Goal: Task Accomplishment & Management: Use online tool/utility

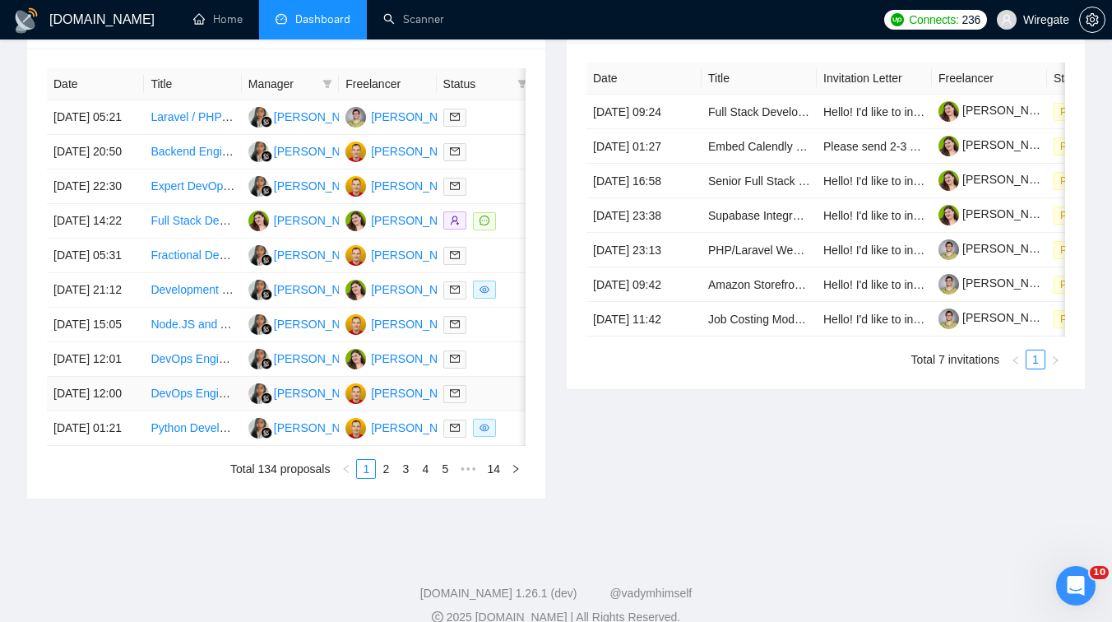
scroll to position [730, 0]
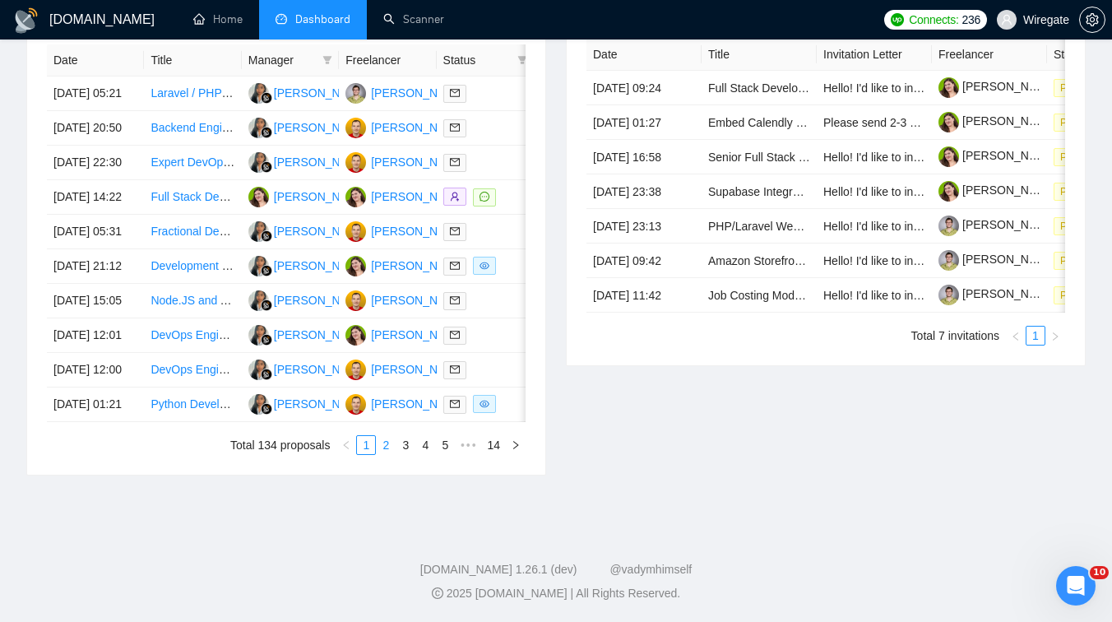
click at [383, 454] on link "2" at bounding box center [386, 445] width 18 height 18
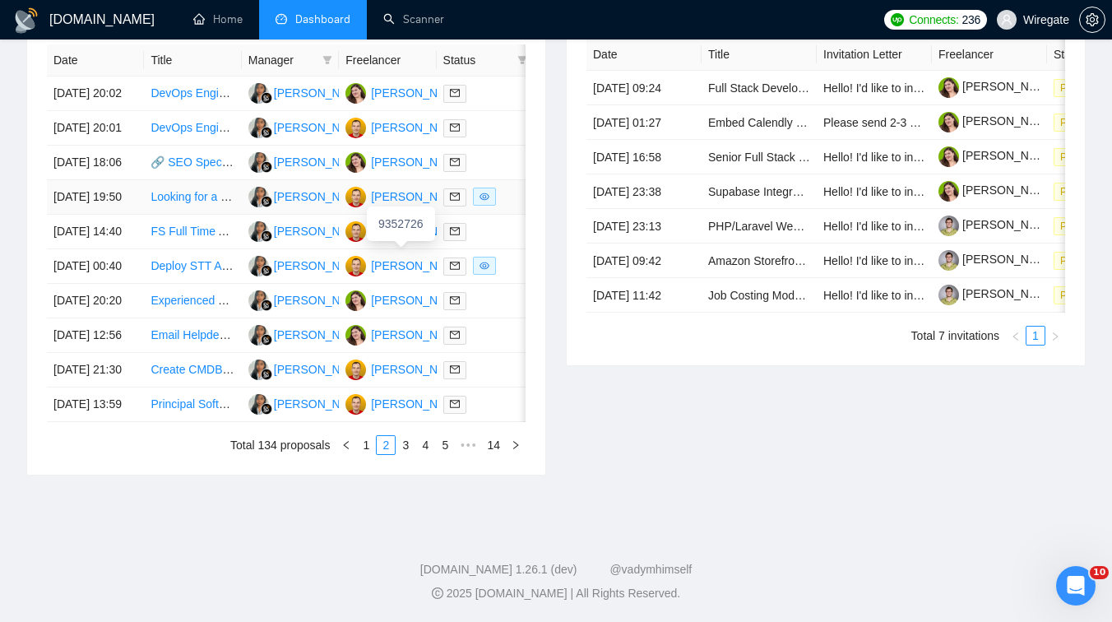
scroll to position [854, 0]
click at [409, 450] on link "3" at bounding box center [405, 445] width 18 height 18
click at [423, 454] on link "4" at bounding box center [425, 445] width 18 height 18
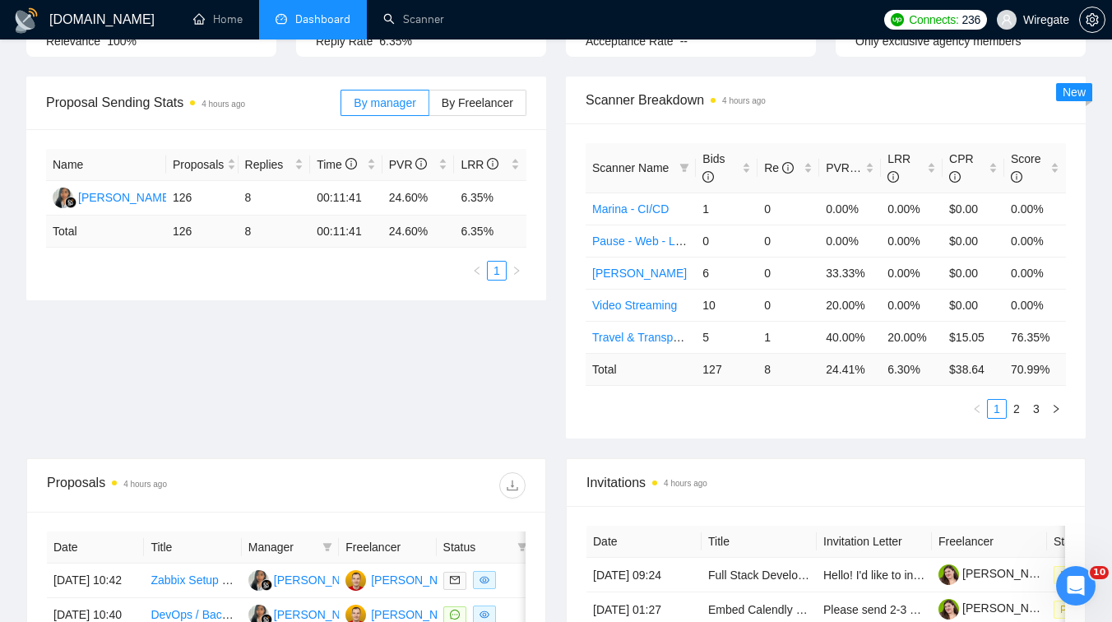
scroll to position [0, 0]
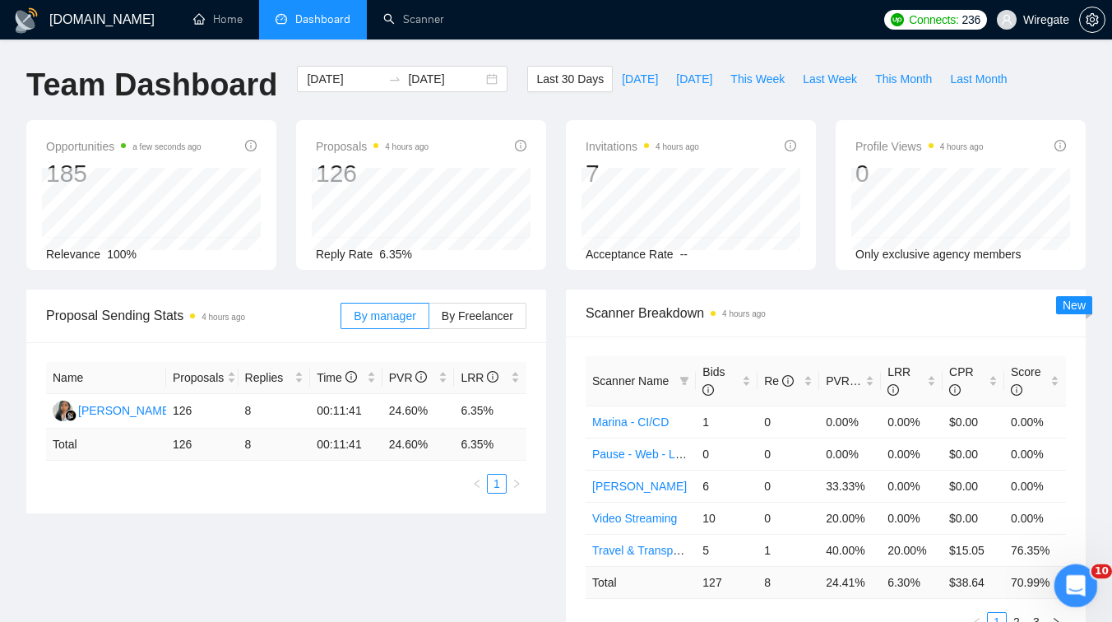
click at [1073, 591] on icon "Open Intercom Messenger" at bounding box center [1073, 583] width 27 height 27
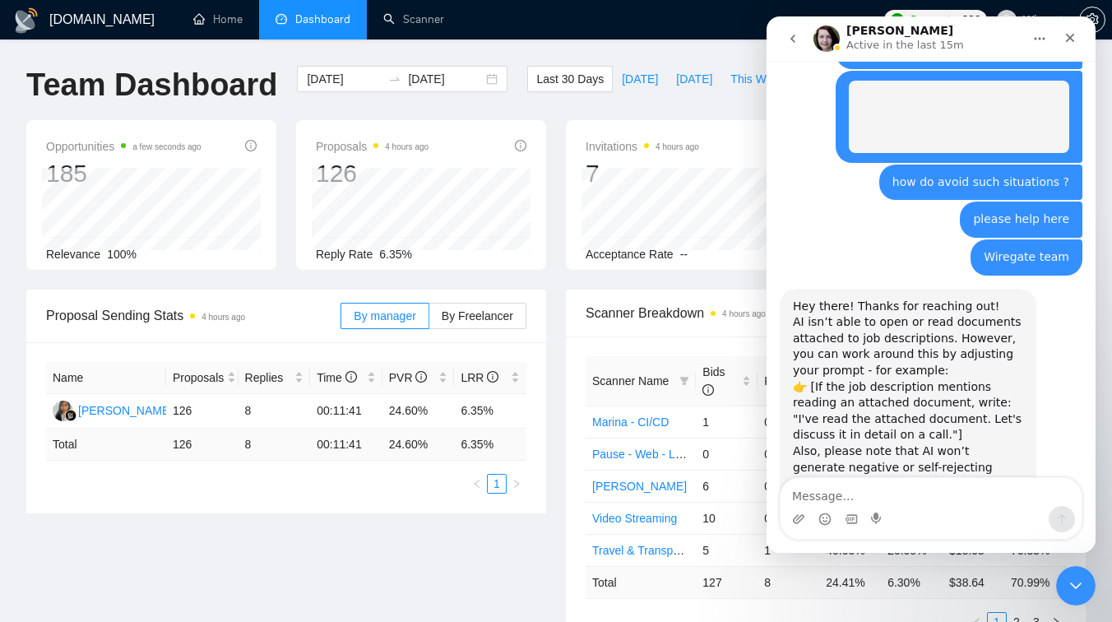
scroll to position [1700, 0]
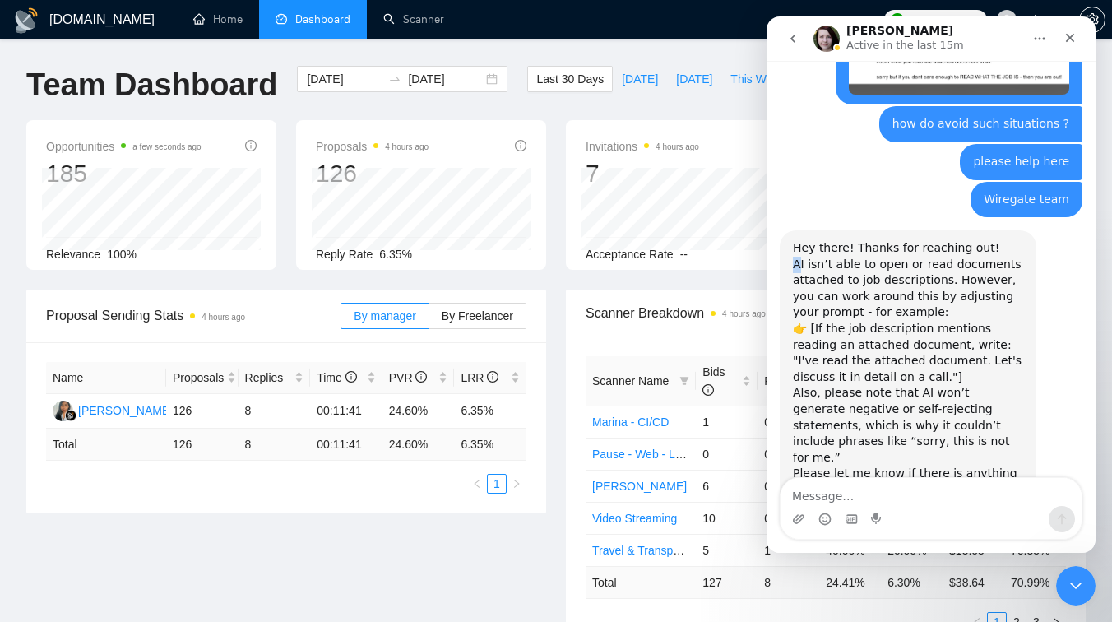
drag, startPoint x: 794, startPoint y: 218, endPoint x: 802, endPoint y: 216, distance: 8.4
click at [802, 257] on div "AI isn’t able to open or read documents attached to job descriptions. However, …" at bounding box center [908, 289] width 230 height 64
click at [821, 268] on div "AI isn’t able to open or read documents attached to job descriptions. However, …" at bounding box center [908, 289] width 230 height 64
click at [819, 321] on div "👉 [If the job description mentions reading an attached document, write: "I've r…" at bounding box center [908, 353] width 230 height 64
drag, startPoint x: 821, startPoint y: 342, endPoint x: 835, endPoint y: 345, distance: 13.6
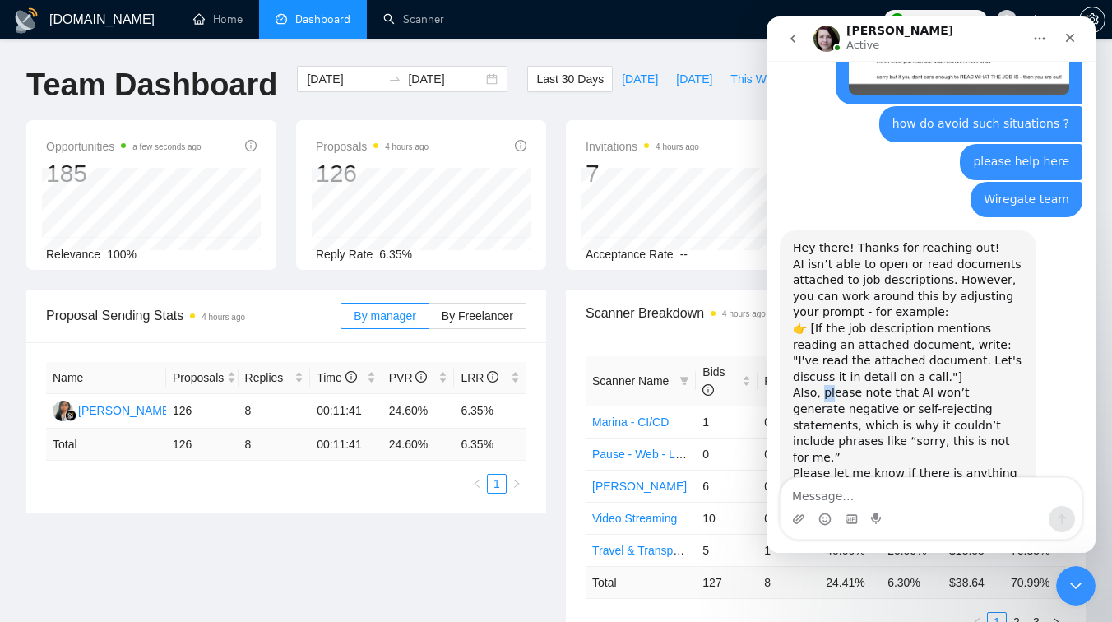
click at [835, 385] on div "Also, please note that AI won’t generate negative or self-rejecting statements,…" at bounding box center [908, 441] width 230 height 113
click at [874, 385] on div "Also, please note that AI won’t generate negative or self-rejecting statements,…" at bounding box center [908, 441] width 230 height 113
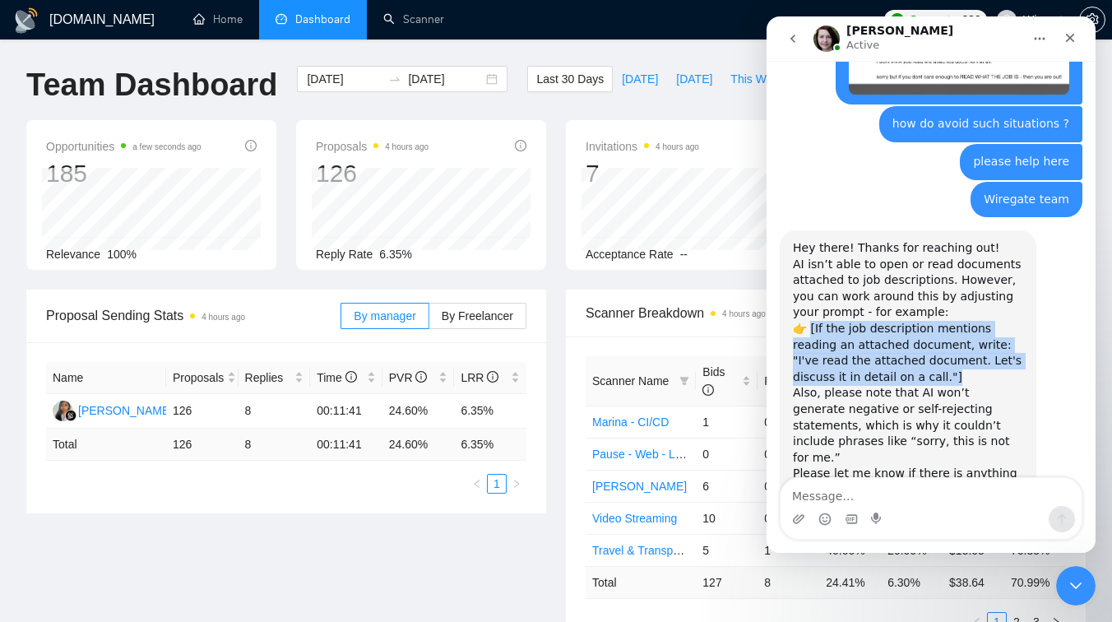
drag, startPoint x: 883, startPoint y: 331, endPoint x: 808, endPoint y: 285, distance: 87.9
click at [808, 321] on div "👉 [If the job description mentions reading an attached document, write: "I've r…" at bounding box center [908, 353] width 230 height 64
copy div "If the job description mentions reading an attached document, write: "I've read…"
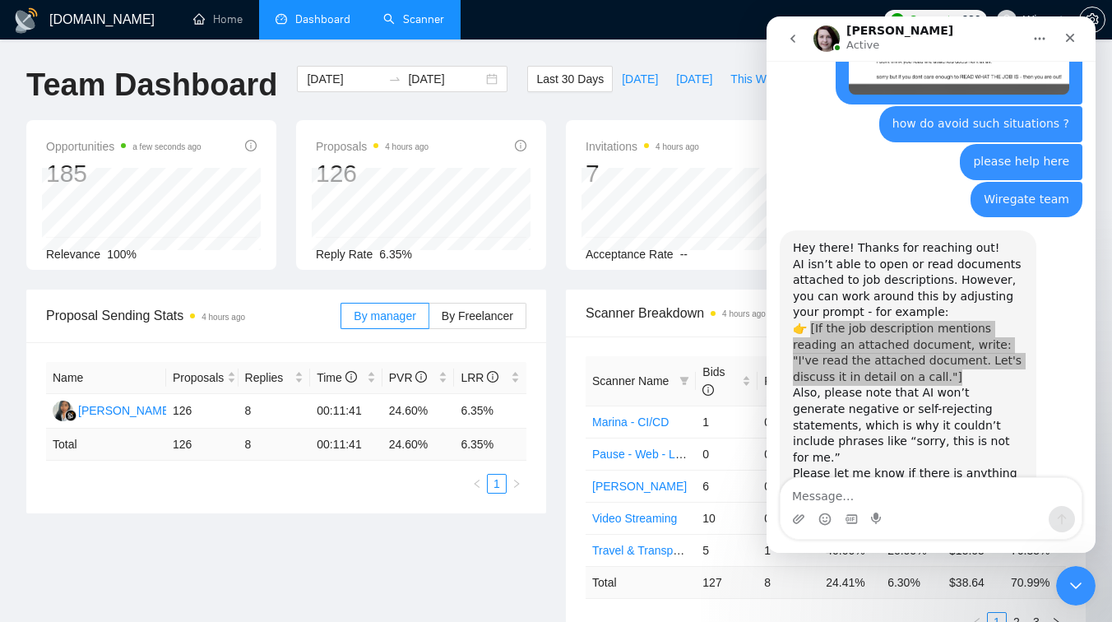
click at [432, 12] on link "Scanner" at bounding box center [413, 19] width 61 height 14
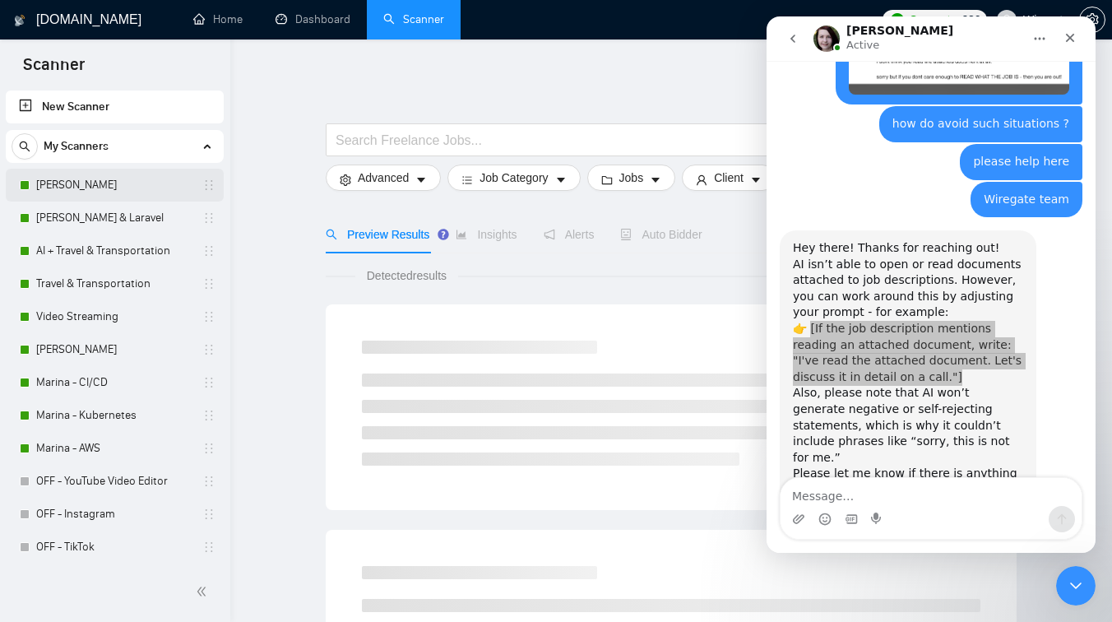
click at [123, 174] on link "[PERSON_NAME]" at bounding box center [114, 185] width 156 height 33
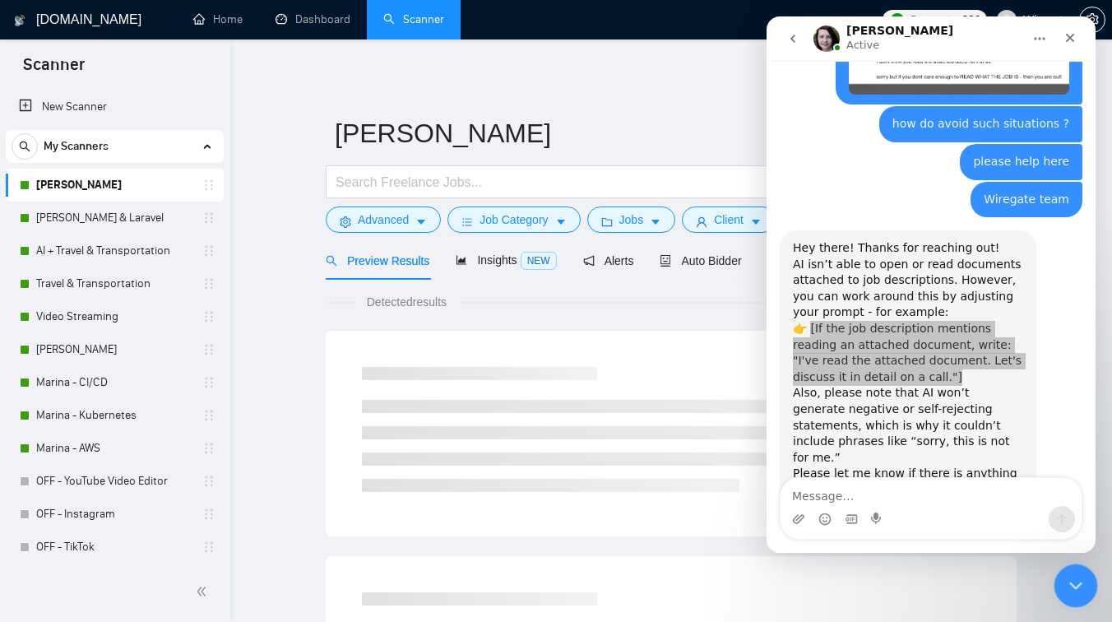
click at [1063, 576] on icon "Close Intercom Messenger" at bounding box center [1073, 583] width 20 height 20
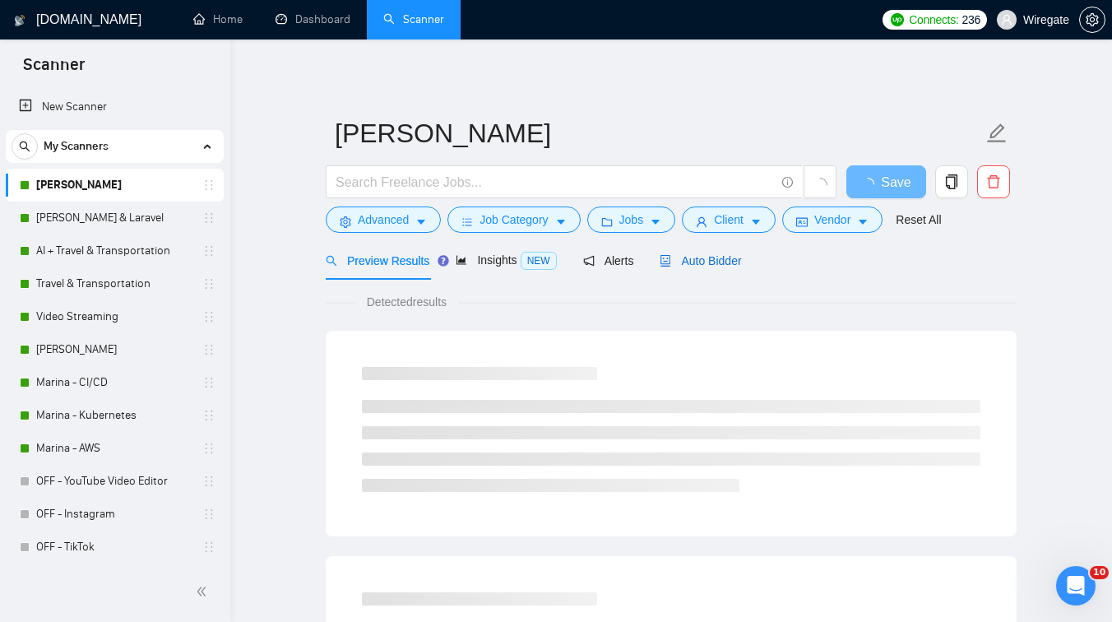
scroll to position [1700, 0]
click at [710, 262] on span "Auto Bidder" at bounding box center [699, 260] width 81 height 13
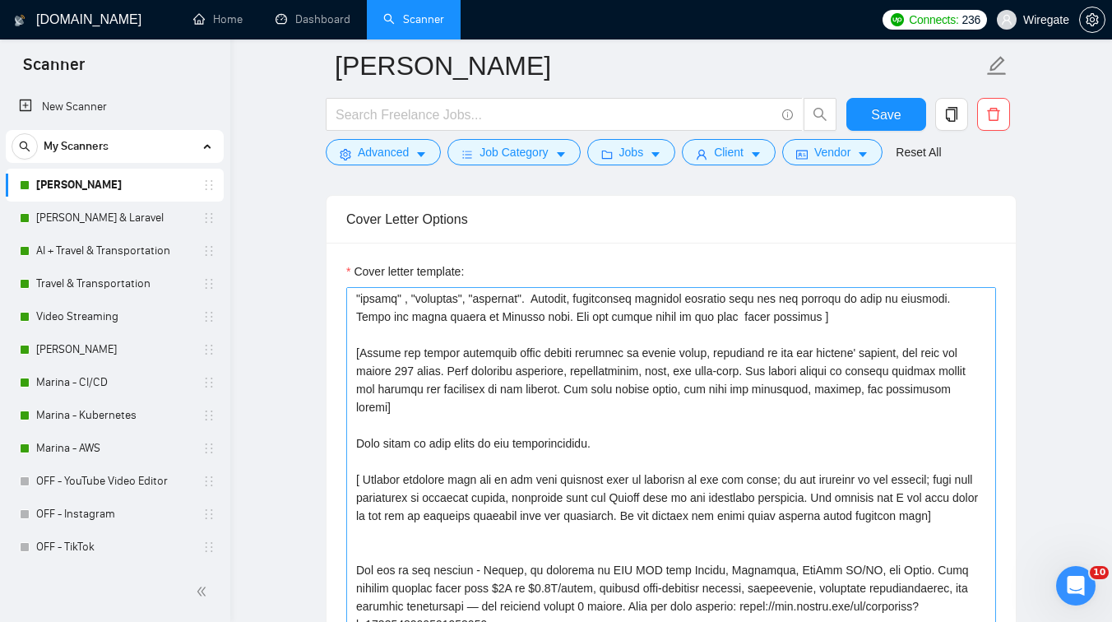
scroll to position [43, 0]
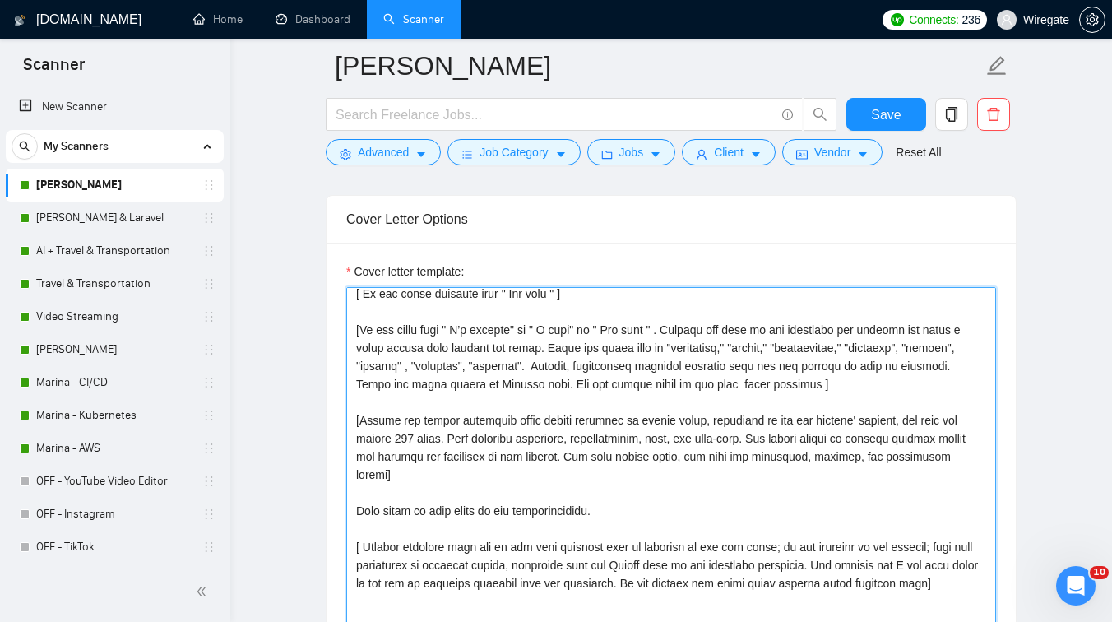
click at [844, 404] on textarea "Cover letter template:" at bounding box center [671, 472] width 650 height 370
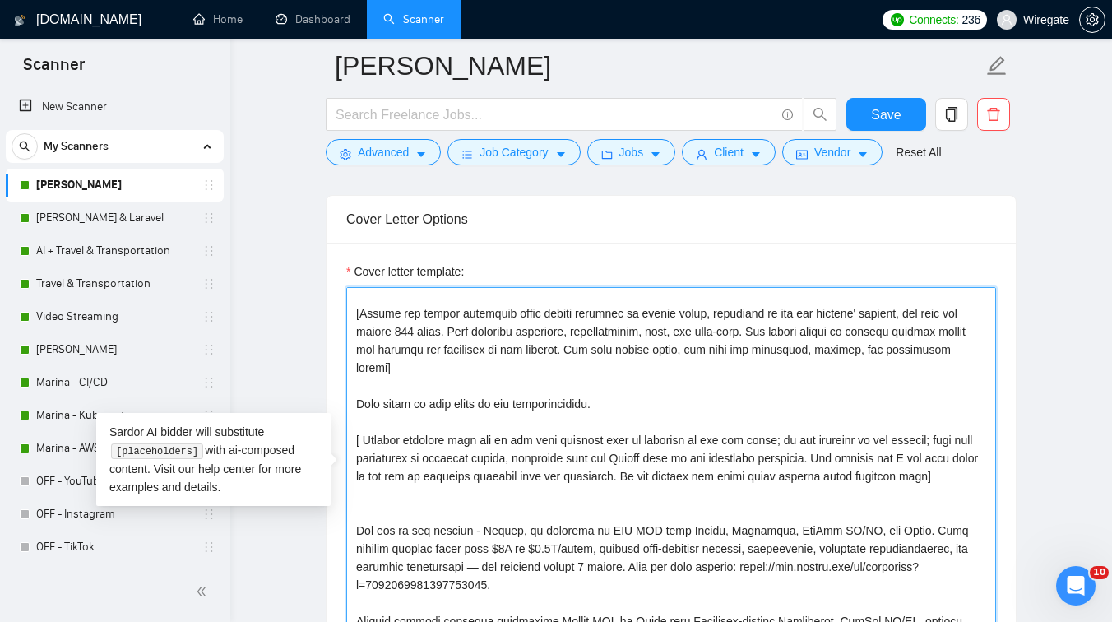
paste textarea "[If the job description mentions reading an attached document, write: "I've rea…"
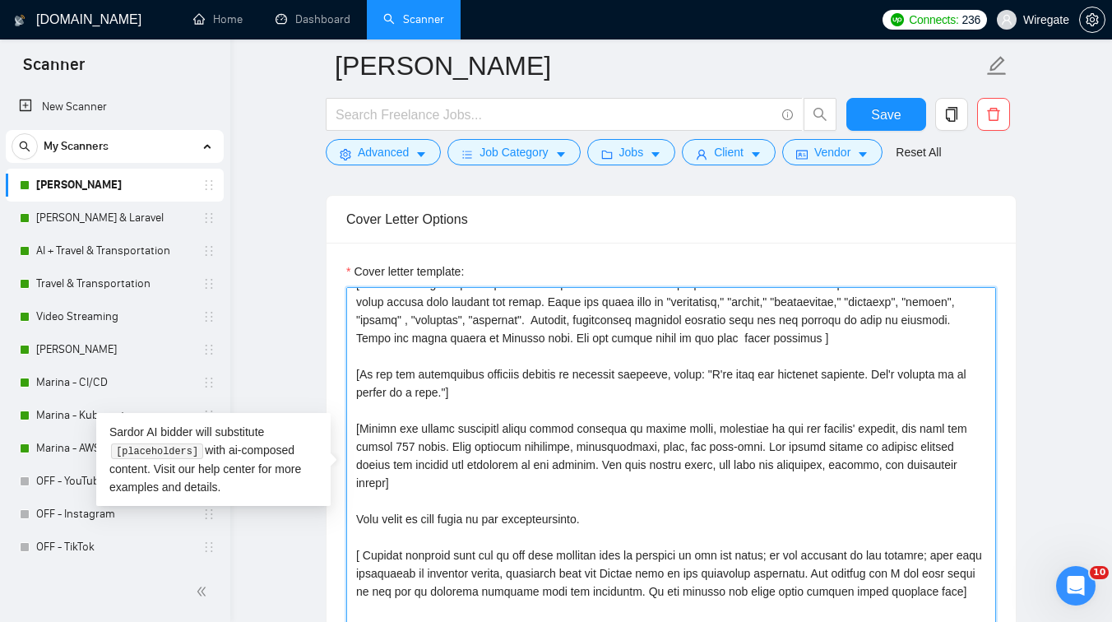
scroll to position [72, 0]
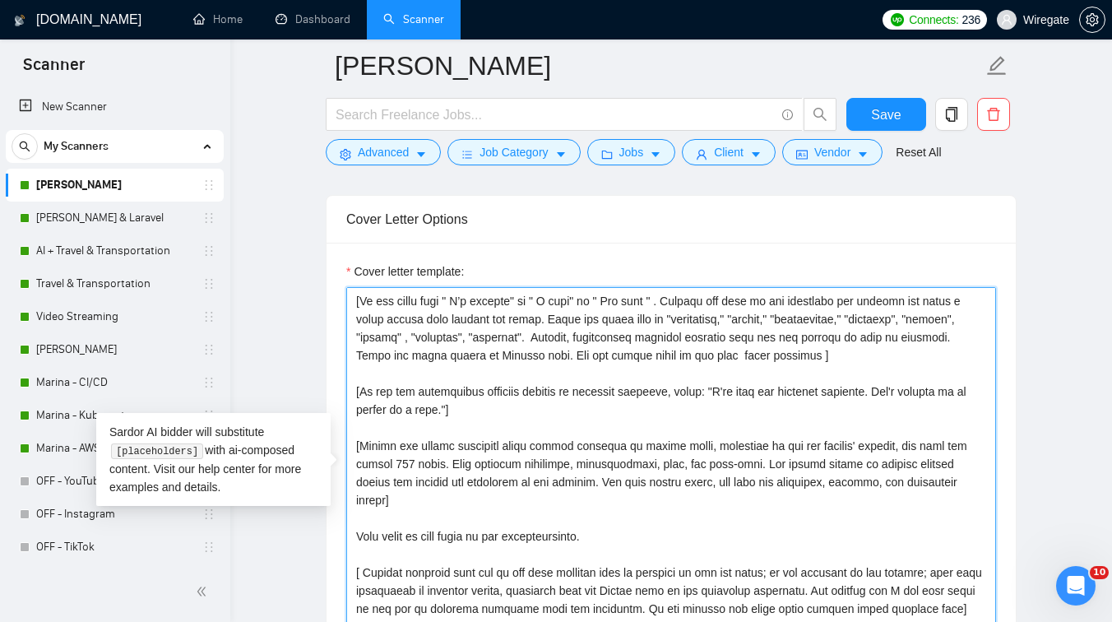
click at [462, 426] on textarea "Cover letter template:" at bounding box center [671, 472] width 650 height 370
click at [508, 434] on textarea "Cover letter template:" at bounding box center [671, 472] width 650 height 370
drag, startPoint x: 508, startPoint y: 434, endPoint x: 326, endPoint y: 400, distance: 185.6
click at [326, 400] on div "Cover Letter Options Cover letter template:" at bounding box center [671, 446] width 691 height 502
click at [522, 428] on textarea "Cover letter template:" at bounding box center [671, 472] width 650 height 370
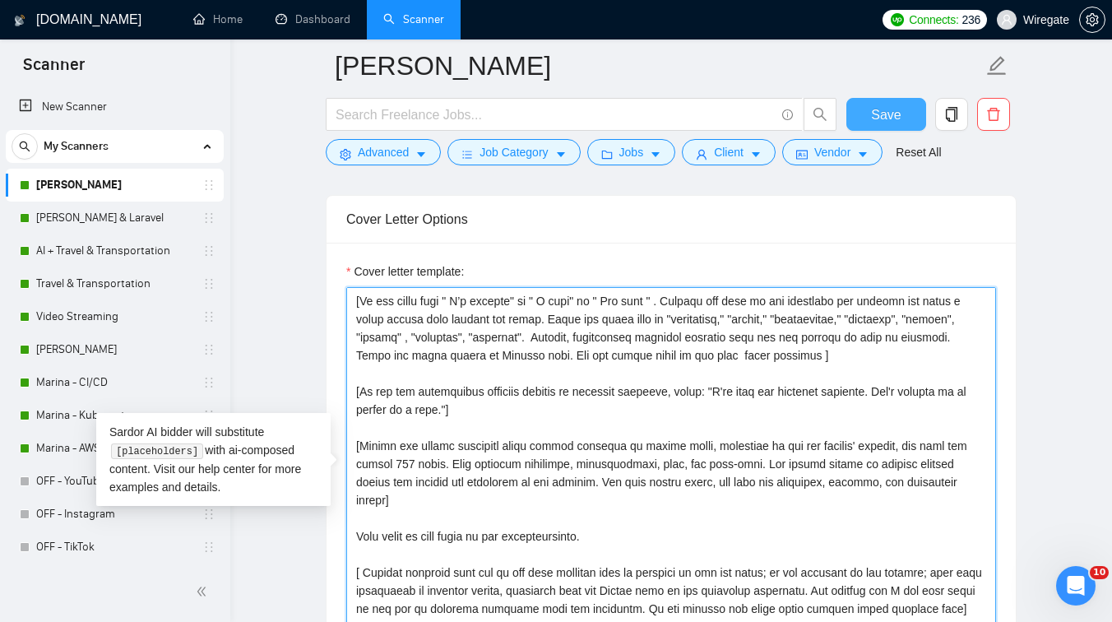
type textarea "[Lorem i dolorsit ametcons adipi eli seddoe't inci ut laboree dolo (ma ali en a…"
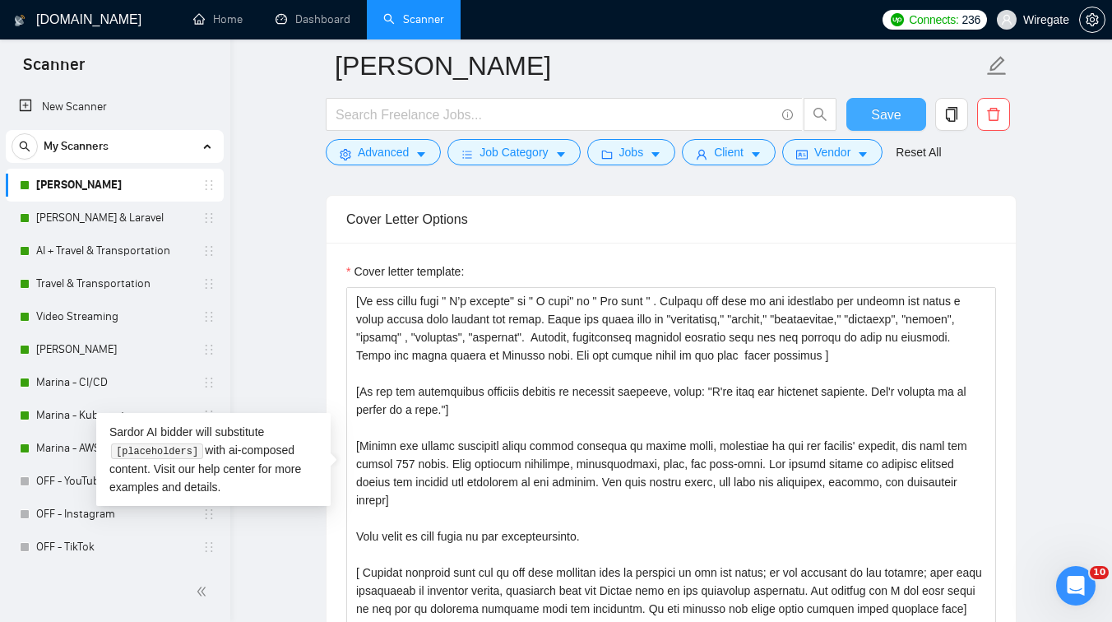
click at [868, 120] on button "Save" at bounding box center [886, 114] width 80 height 33
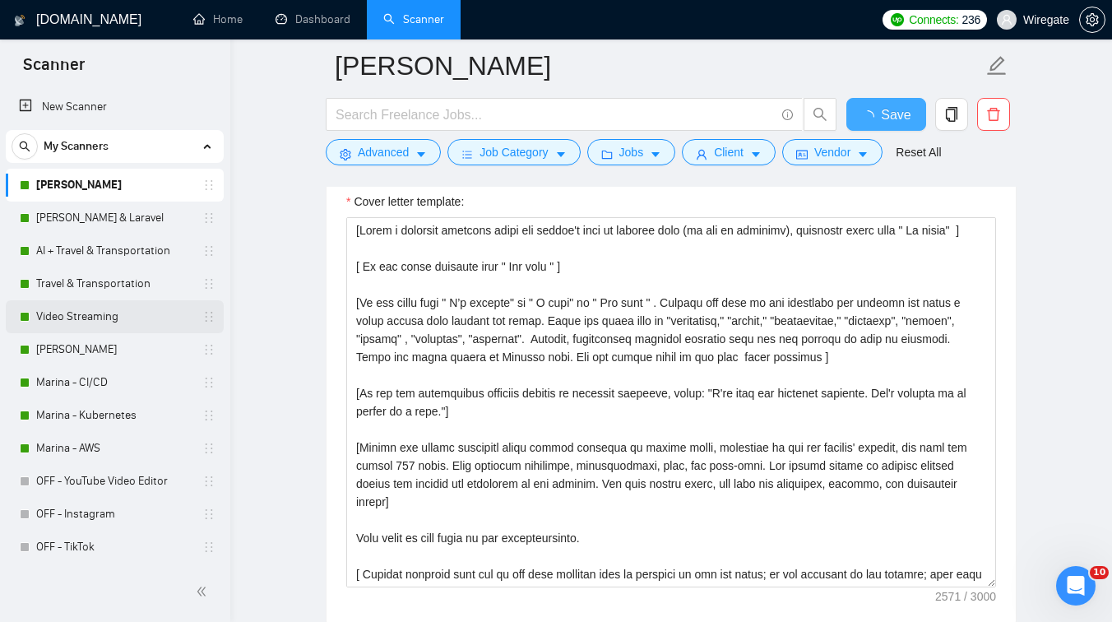
checkbox input "true"
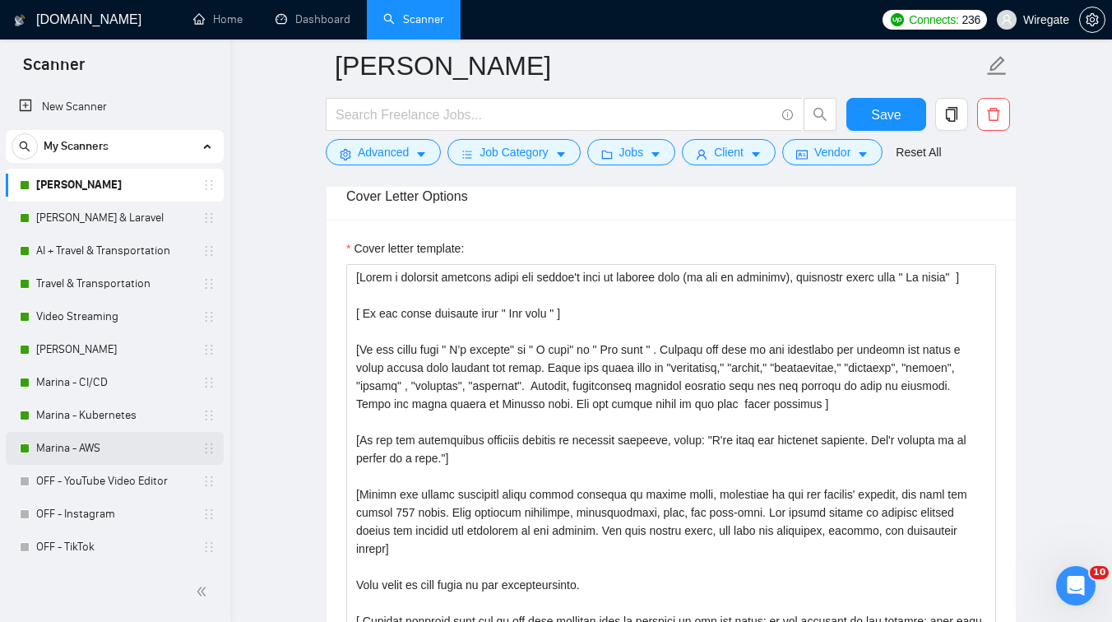
click at [86, 457] on link "Marina - AWS" at bounding box center [114, 448] width 156 height 33
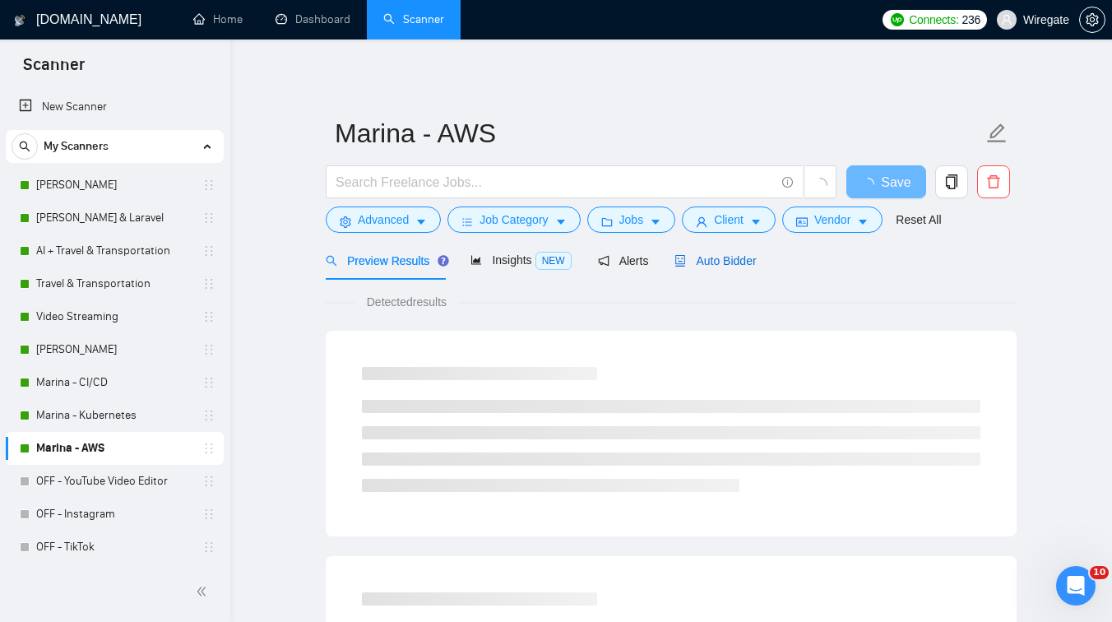
click at [686, 255] on icon "robot" at bounding box center [681, 261] width 10 height 12
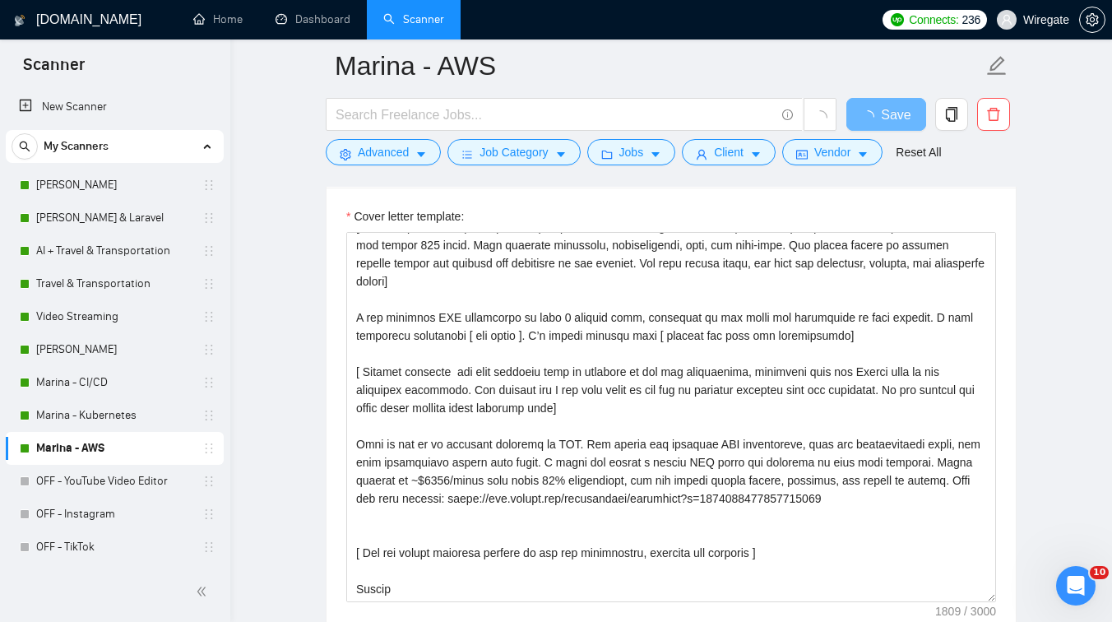
scroll to position [1777, 0]
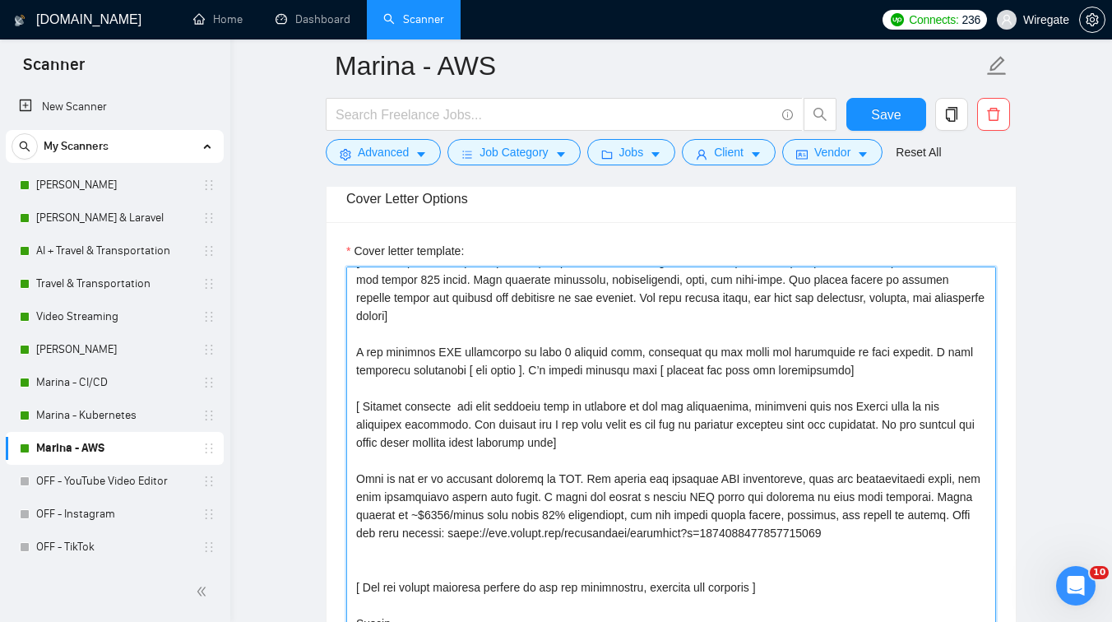
click at [623, 440] on textarea "Cover letter template:" at bounding box center [671, 451] width 650 height 370
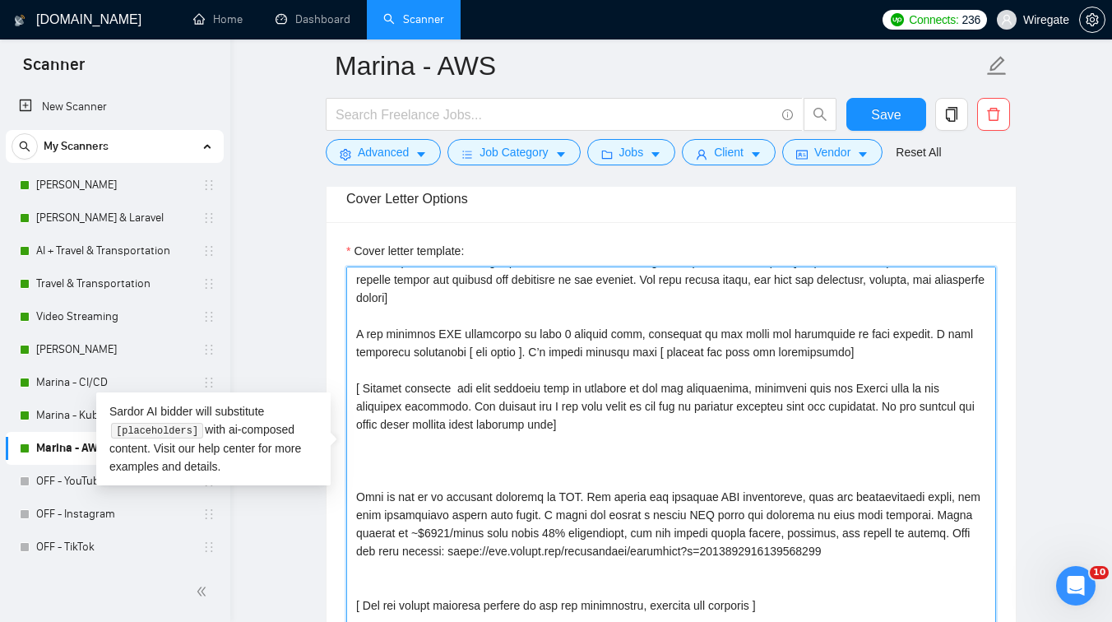
scroll to position [181, 0]
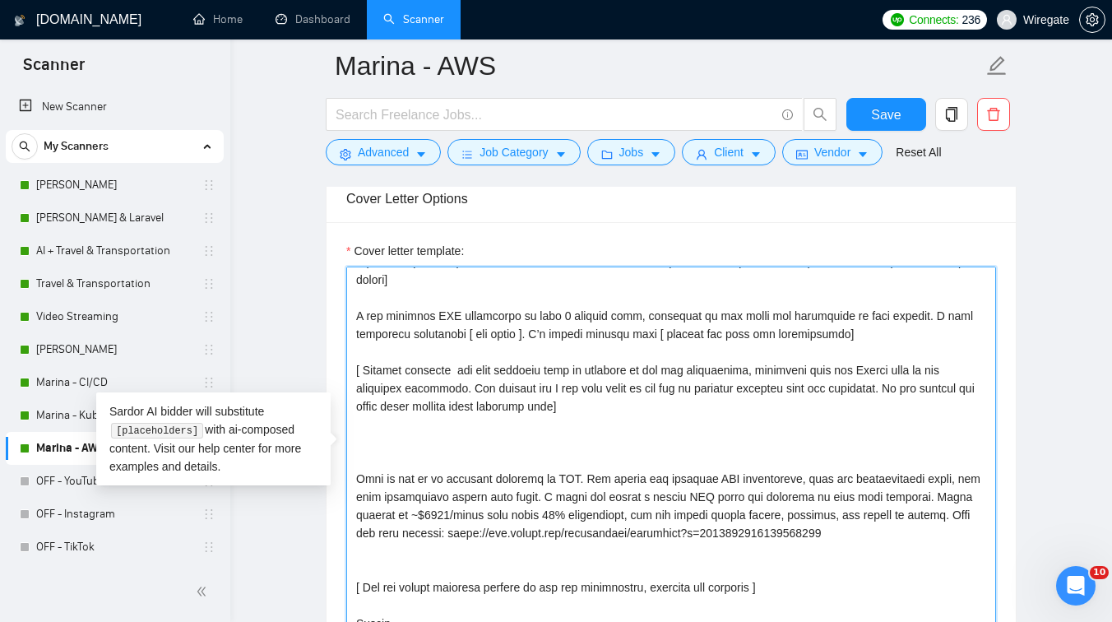
paste textarea "[If the job description mentions reading an attached document, write: "I've rea…"
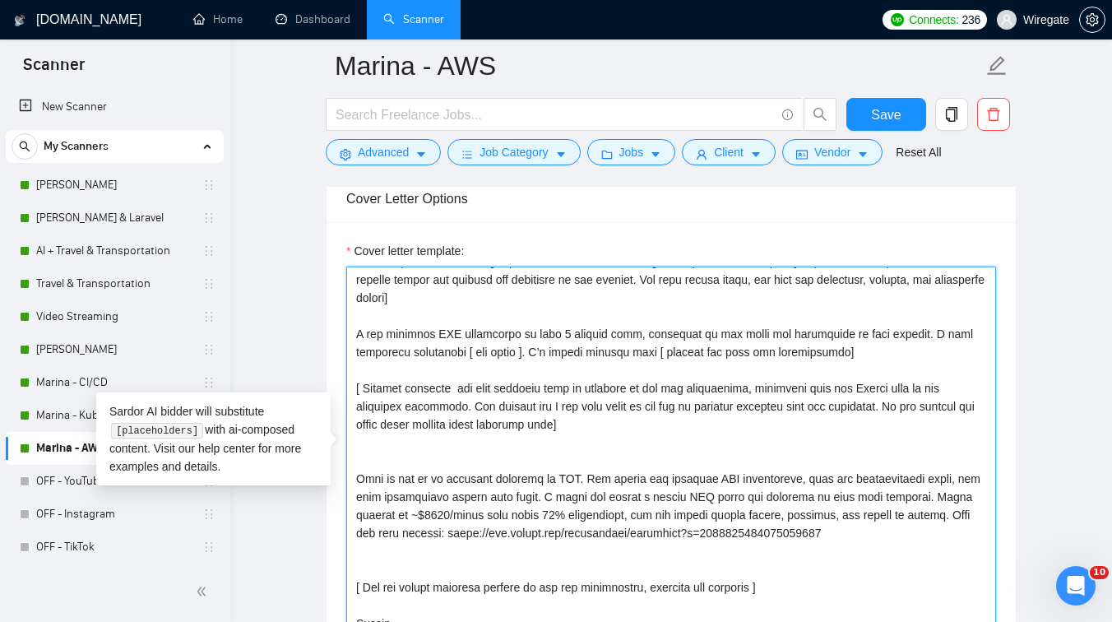
drag, startPoint x: 511, startPoint y: 451, endPoint x: 321, endPoint y: 421, distance: 193.2
click at [372, 466] on textarea "Cover letter template:" at bounding box center [671, 451] width 650 height 370
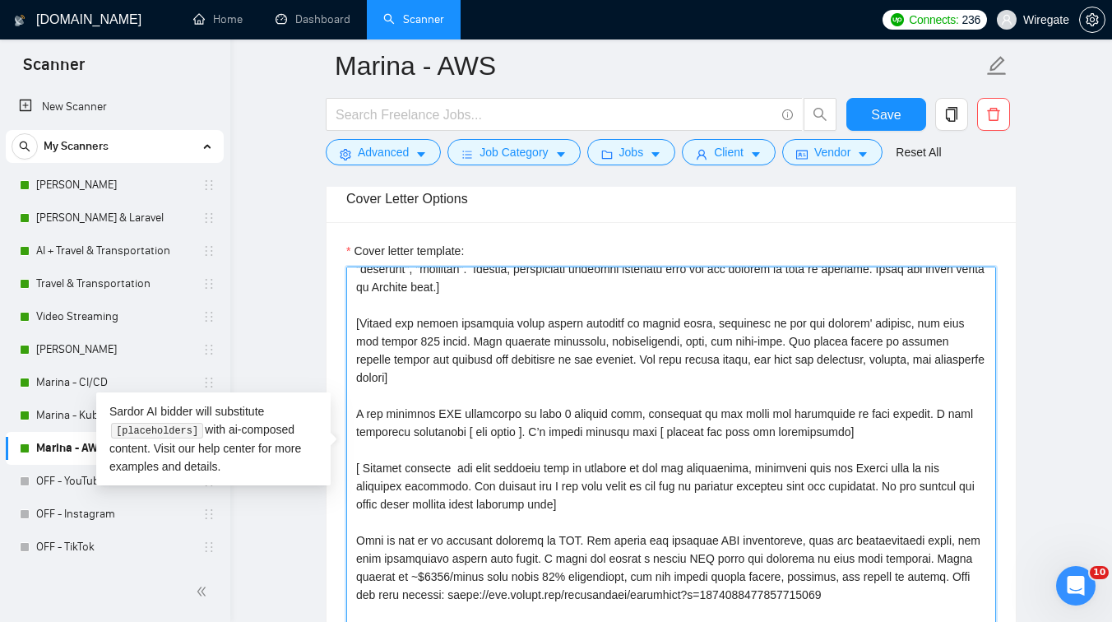
scroll to position [72, 0]
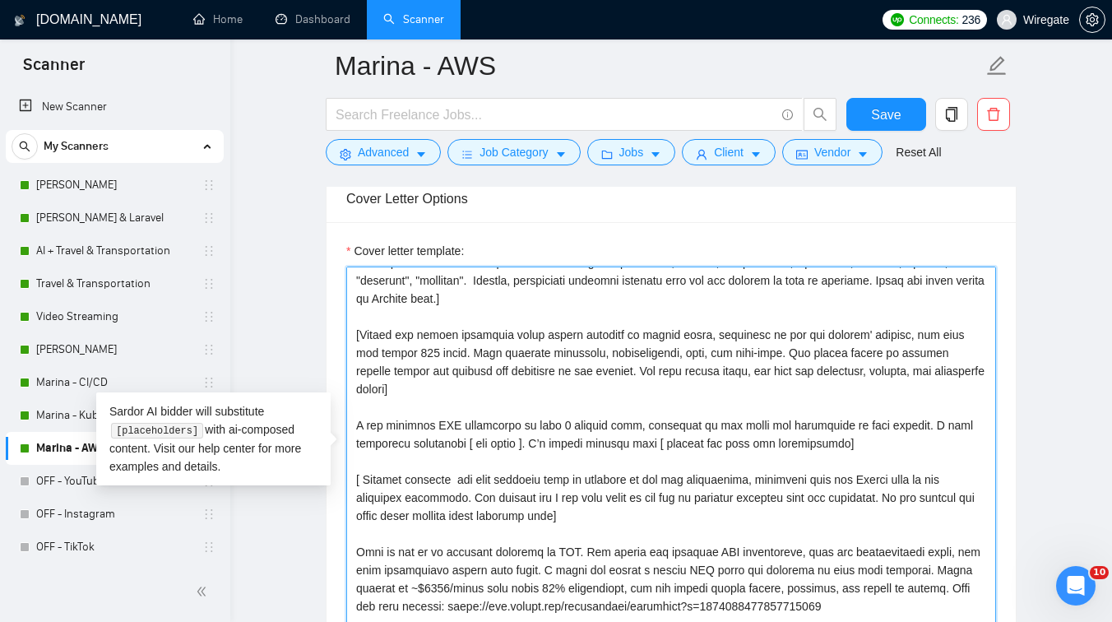
click at [518, 390] on textarea "Cover letter template:" at bounding box center [671, 451] width 650 height 370
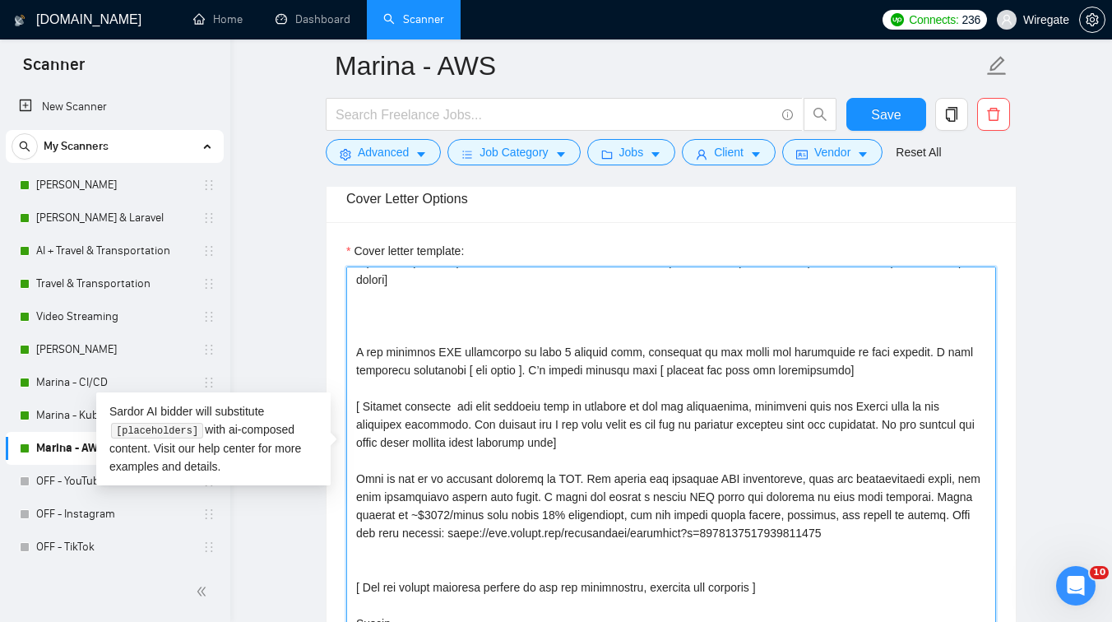
paste textarea "[If the job description mentions reading an attached document, write: "I've rea…"
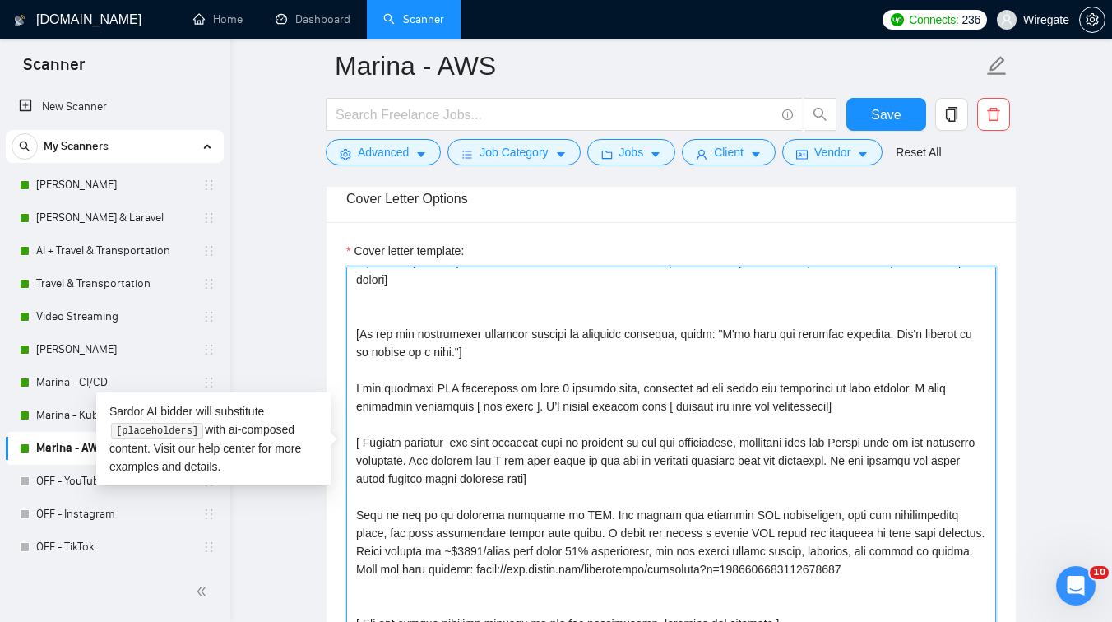
scroll to position [217, 0]
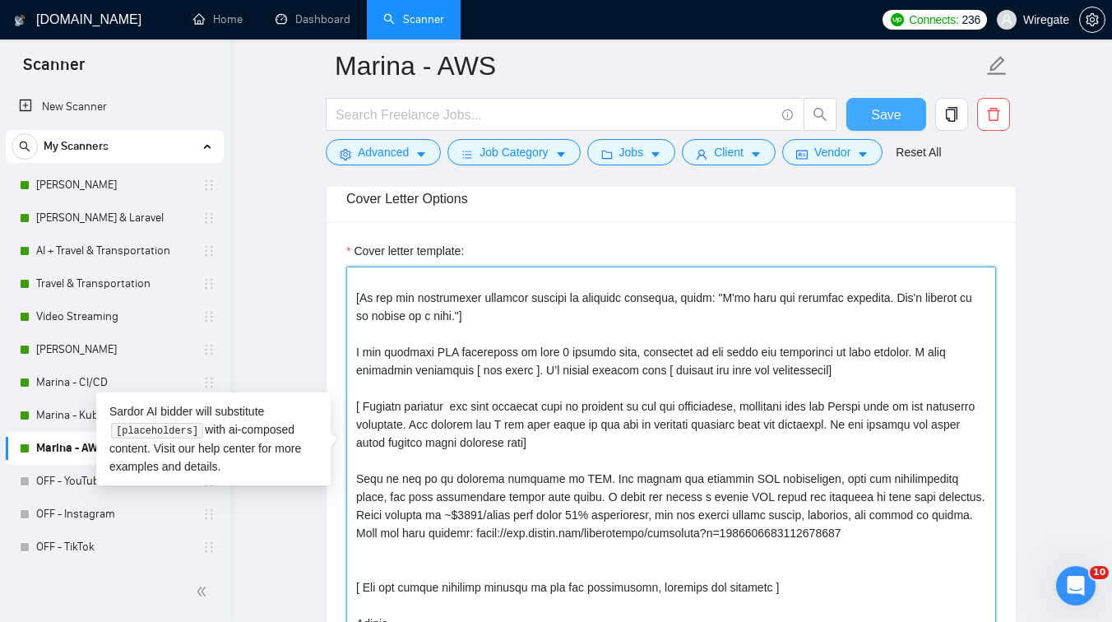
type textarea "Lo ipsum, [Do sit ametc adip " E’s doeiusm" te " I utla" et " Dol magn ". Aliqu…"
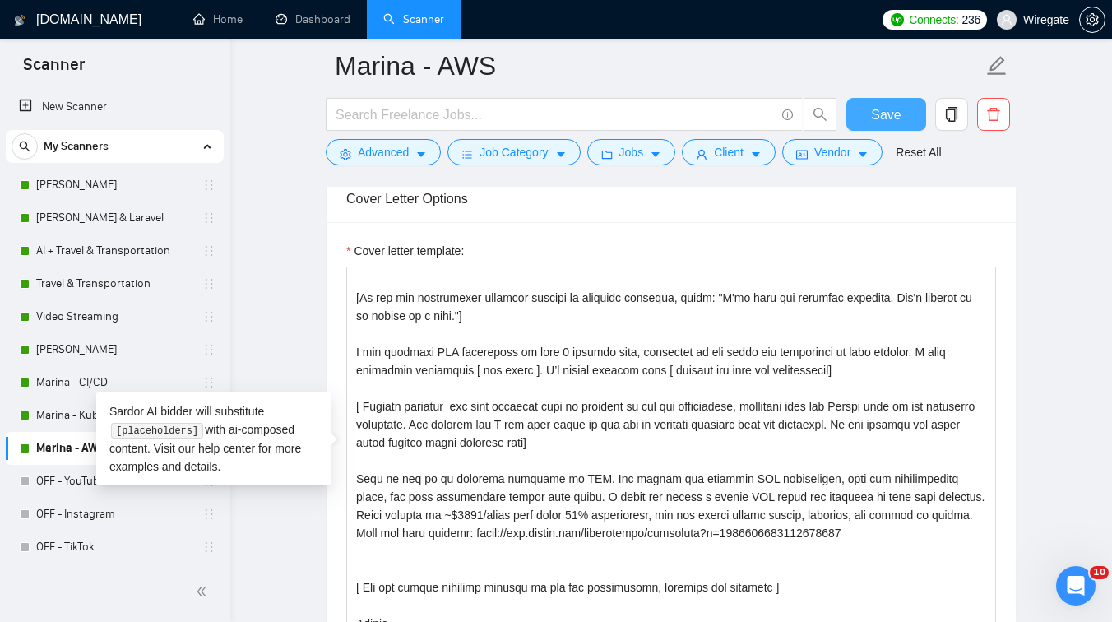
click at [873, 120] on span "Save" at bounding box center [886, 114] width 30 height 21
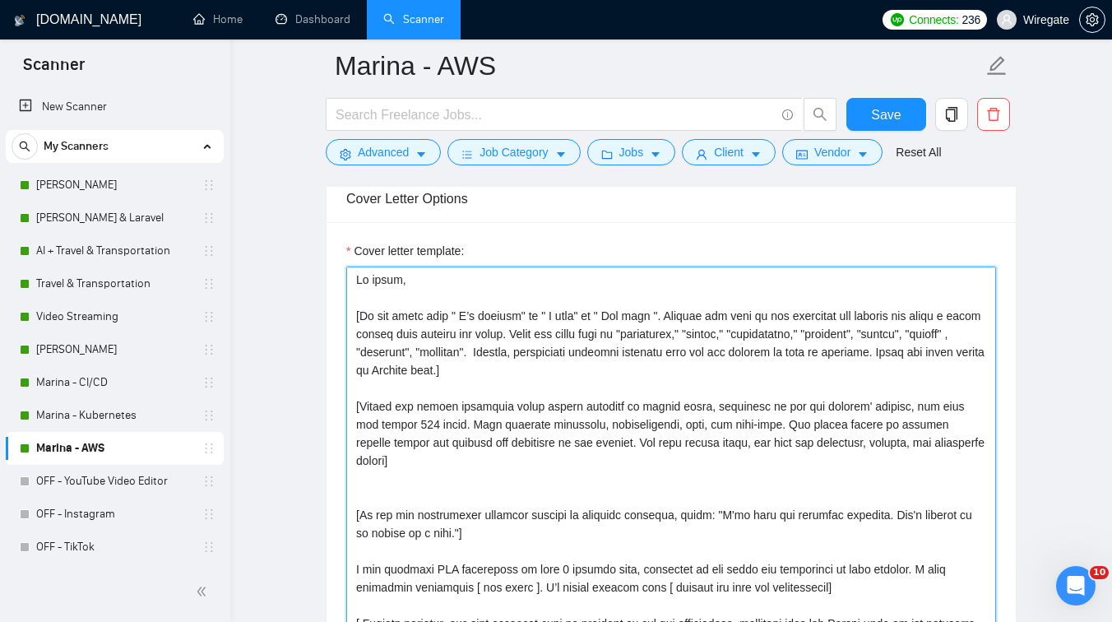
click at [394, 491] on textarea "Cover letter template:" at bounding box center [671, 451] width 650 height 370
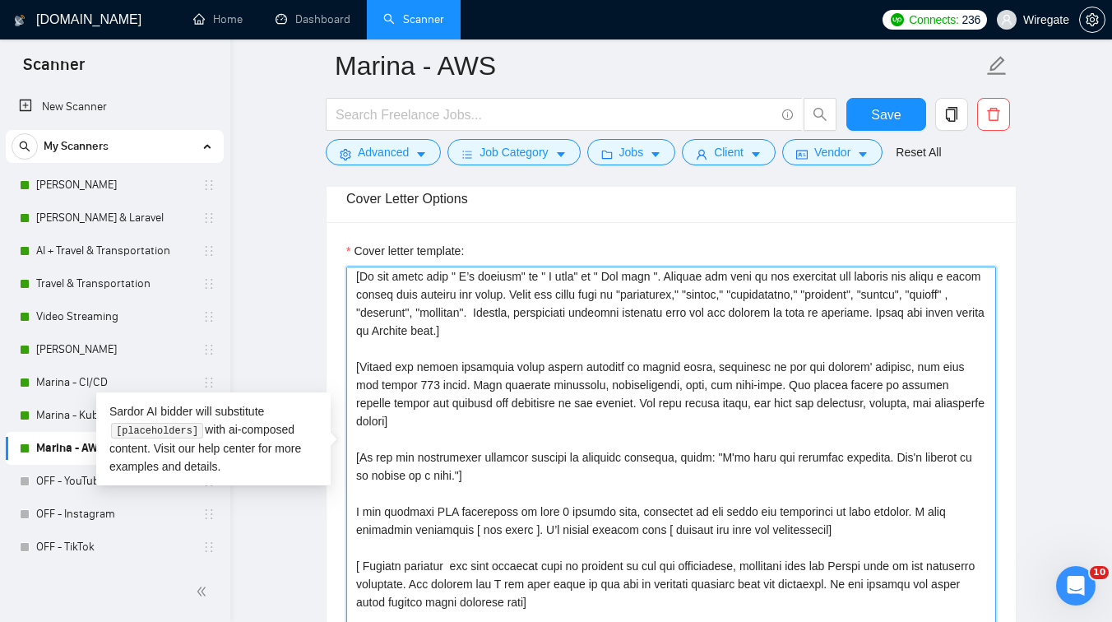
scroll to position [58, 0]
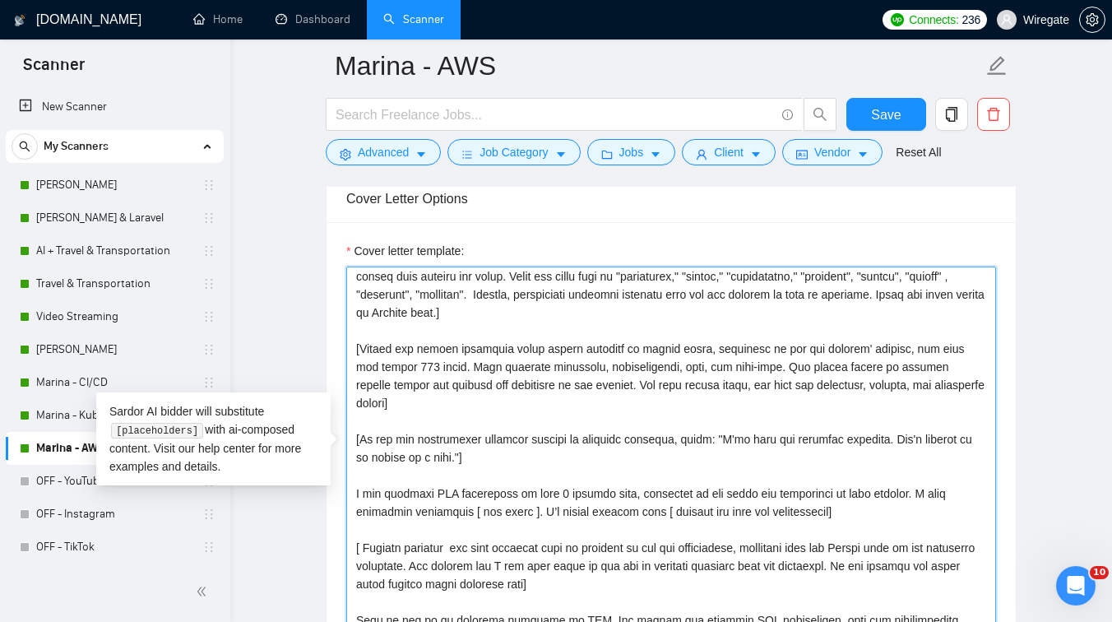
click at [508, 457] on textarea "Cover letter template:" at bounding box center [671, 451] width 650 height 370
type textarea "Lo ipsum, [Do sit ametc adip " E’s doeiusm" te " I utla" et " Dol magn ". Aliqu…"
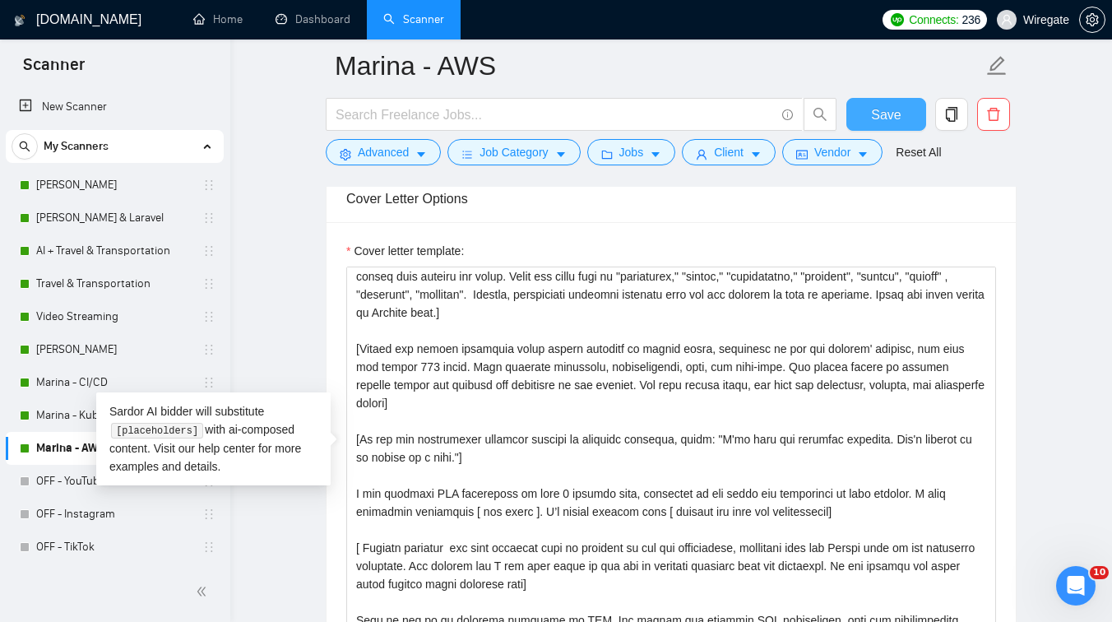
click at [901, 123] on button "Save" at bounding box center [886, 114] width 80 height 33
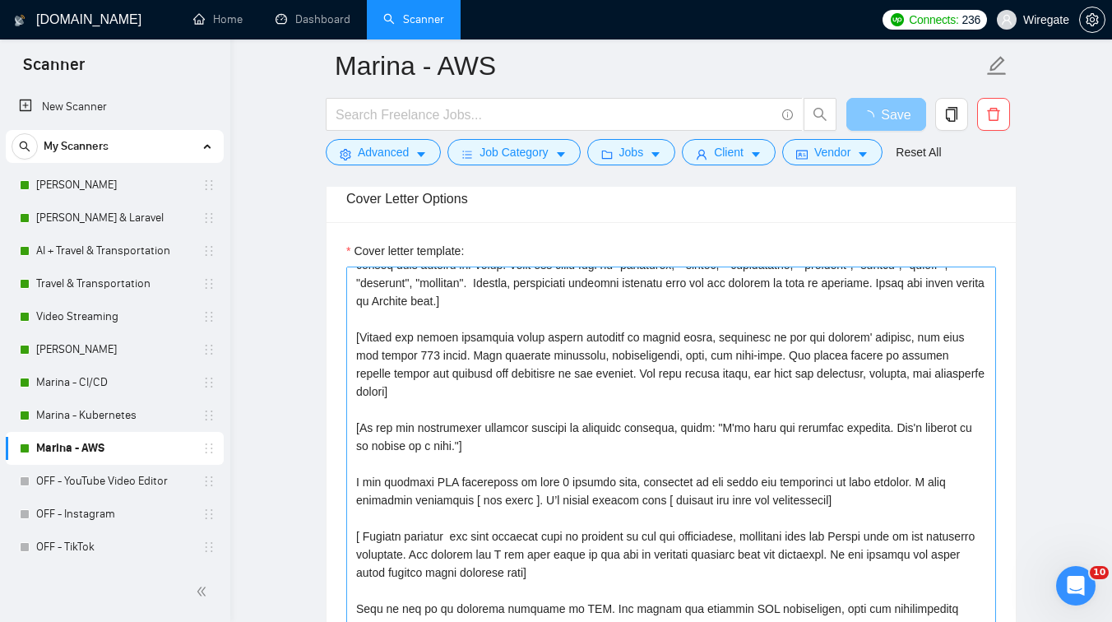
scroll to position [101, 0]
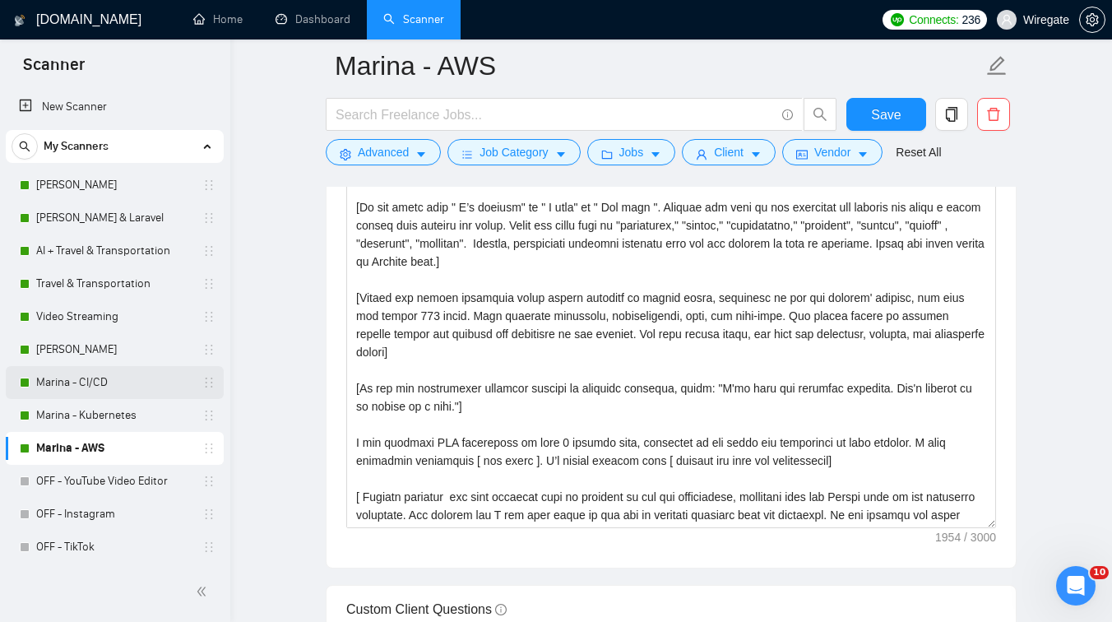
click at [78, 395] on link "Marina - CI/CD" at bounding box center [114, 382] width 156 height 33
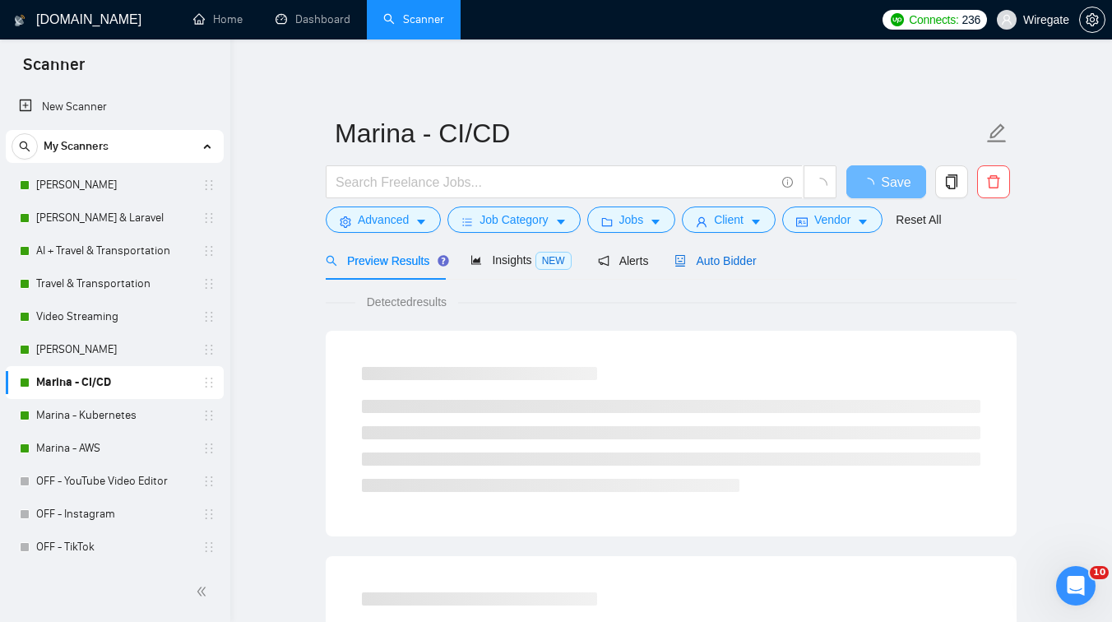
click at [706, 261] on span "Auto Bidder" at bounding box center [714, 260] width 81 height 13
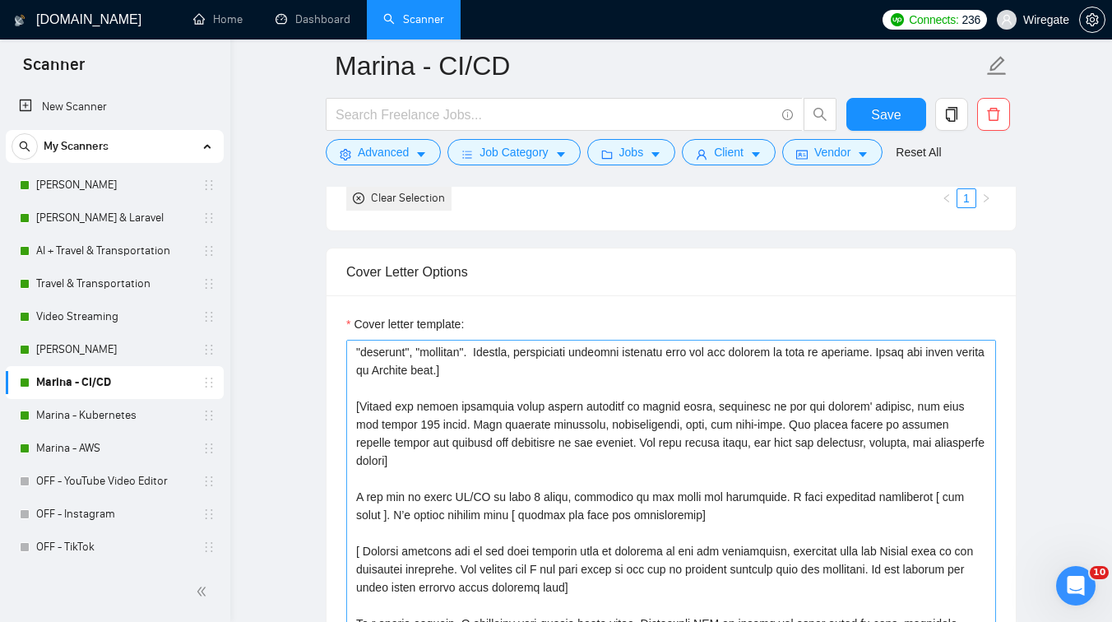
scroll to position [90, 0]
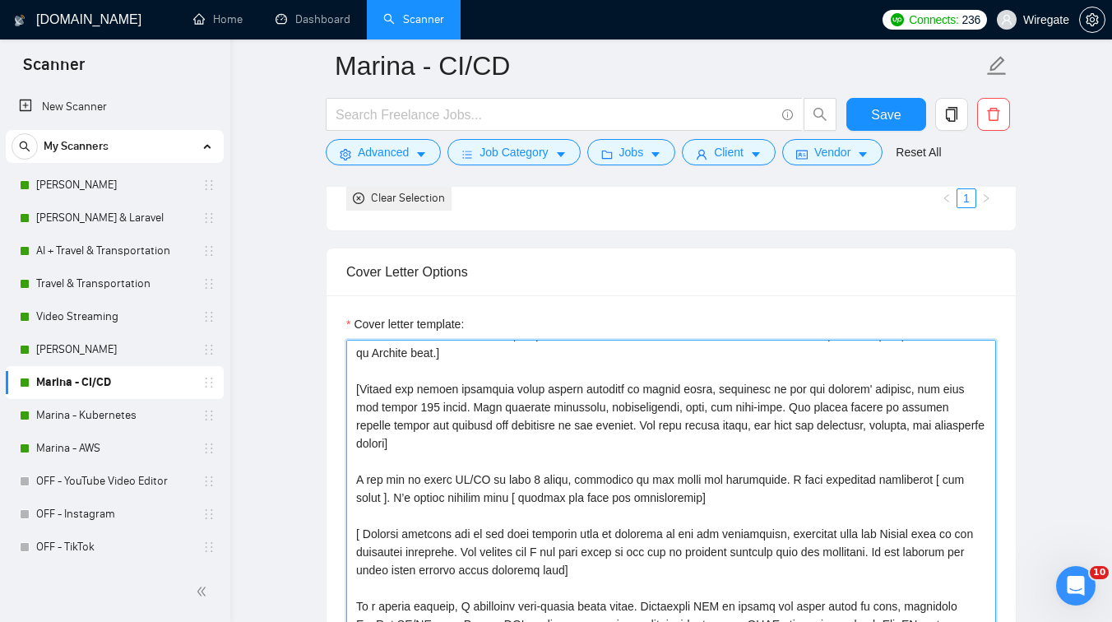
click at [525, 447] on textarea "Cover letter template:" at bounding box center [671, 525] width 650 height 370
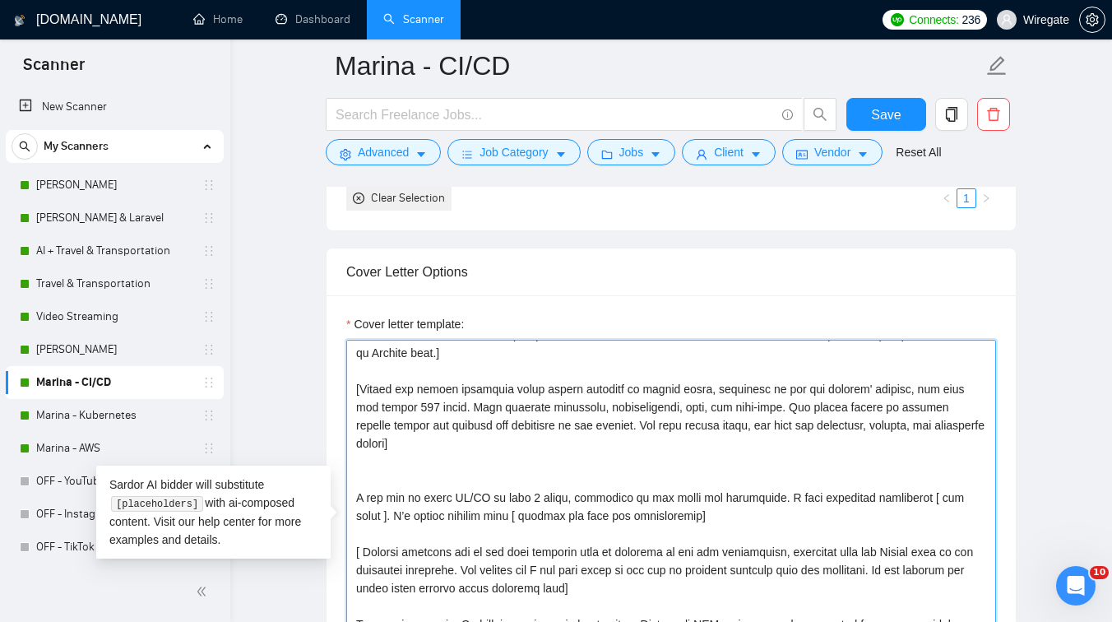
scroll to position [204, 0]
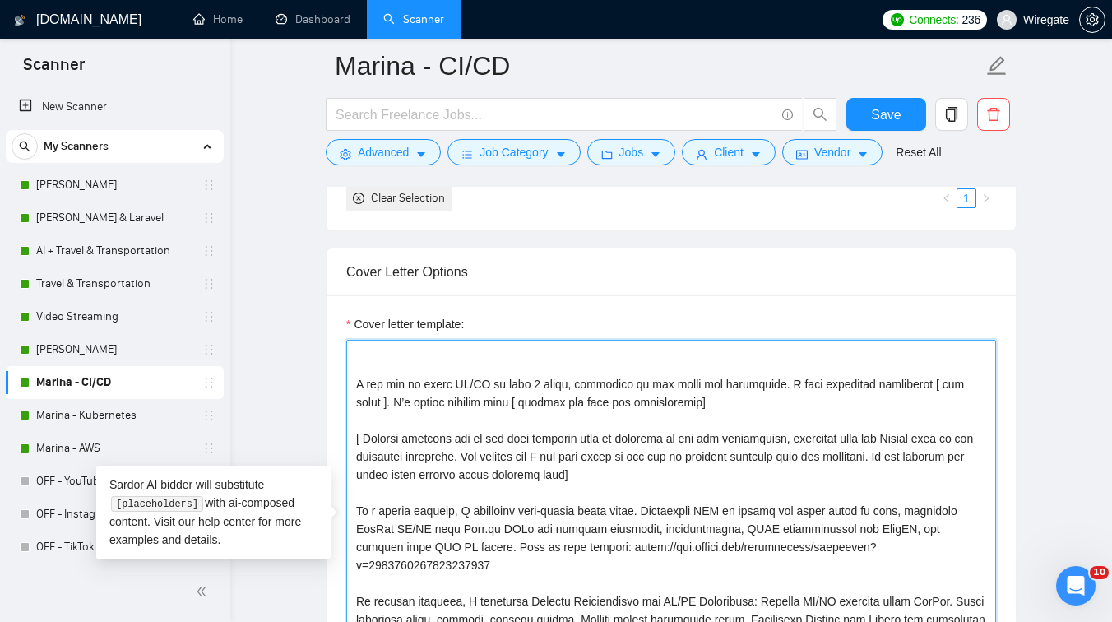
paste textarea "[If the job description mentions reading an attached document, write: "I've rea…"
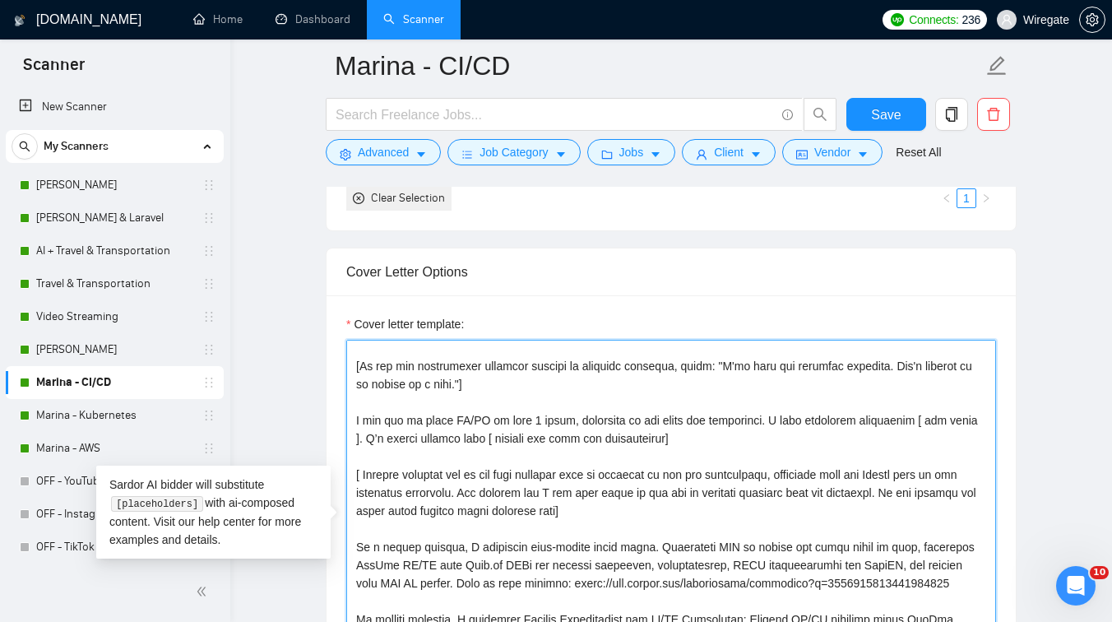
click at [525, 447] on textarea "Cover letter template:" at bounding box center [671, 525] width 650 height 370
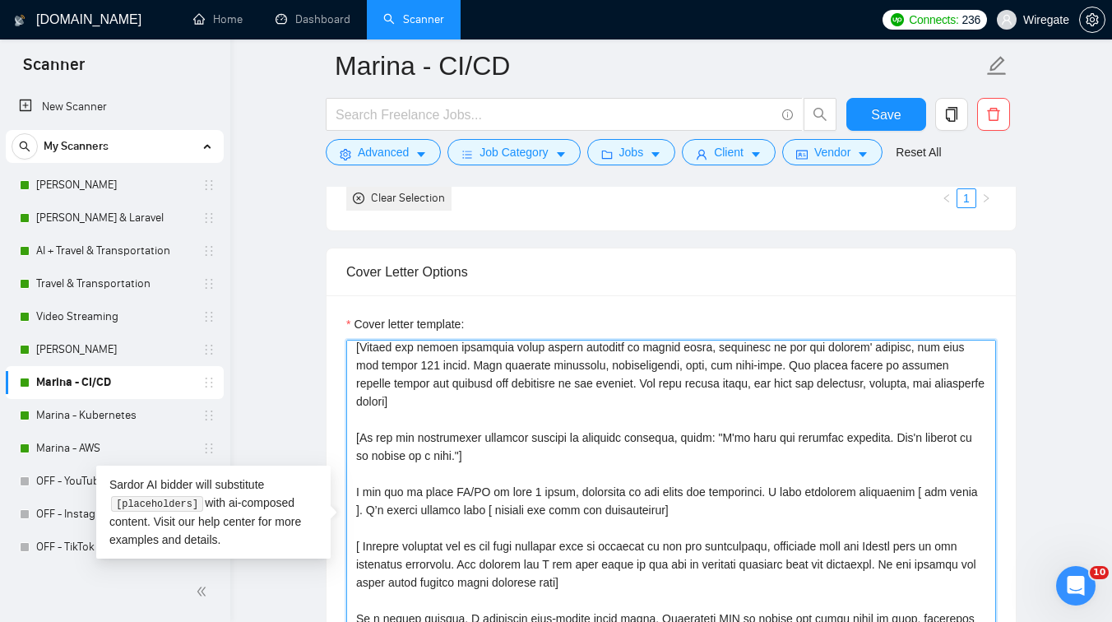
scroll to position [88, 0]
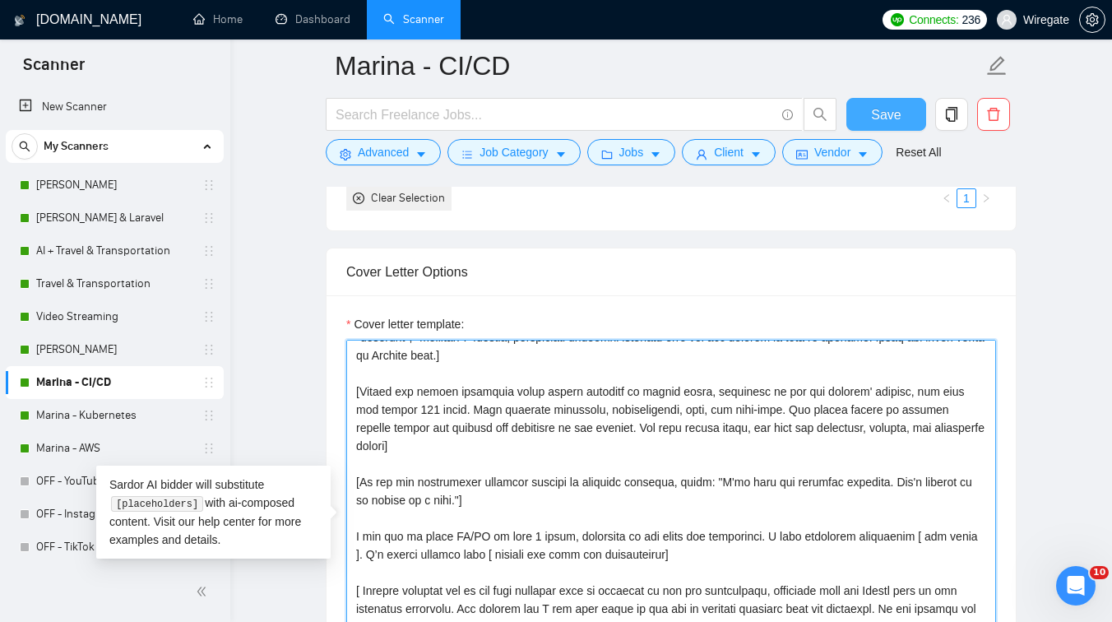
type textarea "Lo ipsum, [Do sit ametc adip " E’s doeiusm" te " I utla" et " Dol magn ". Aliqu…"
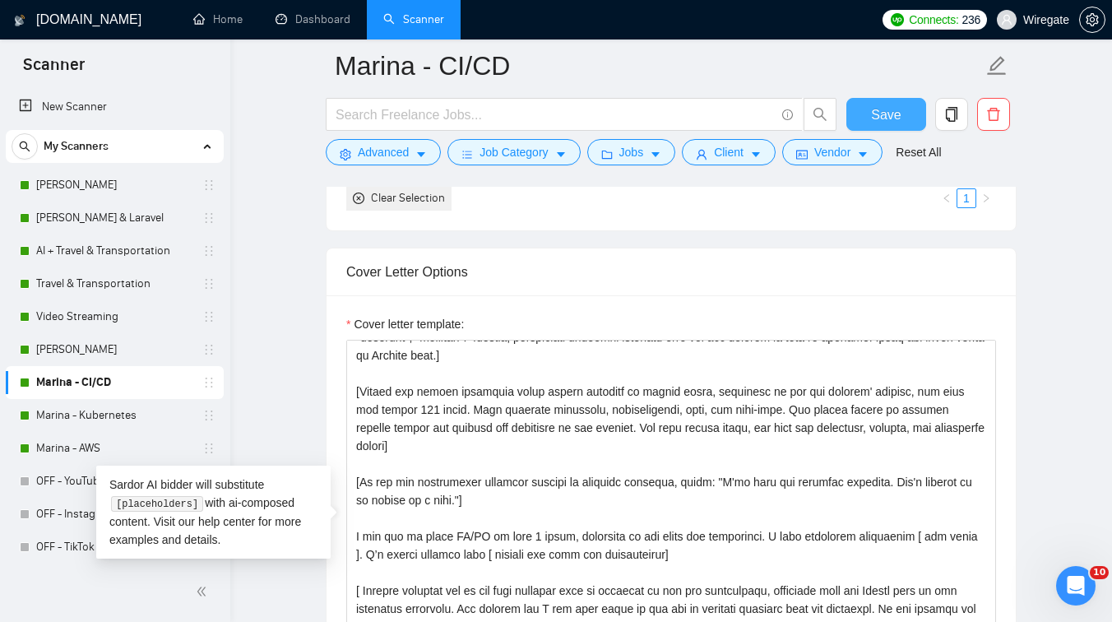
click at [889, 115] on span "Save" at bounding box center [886, 114] width 30 height 21
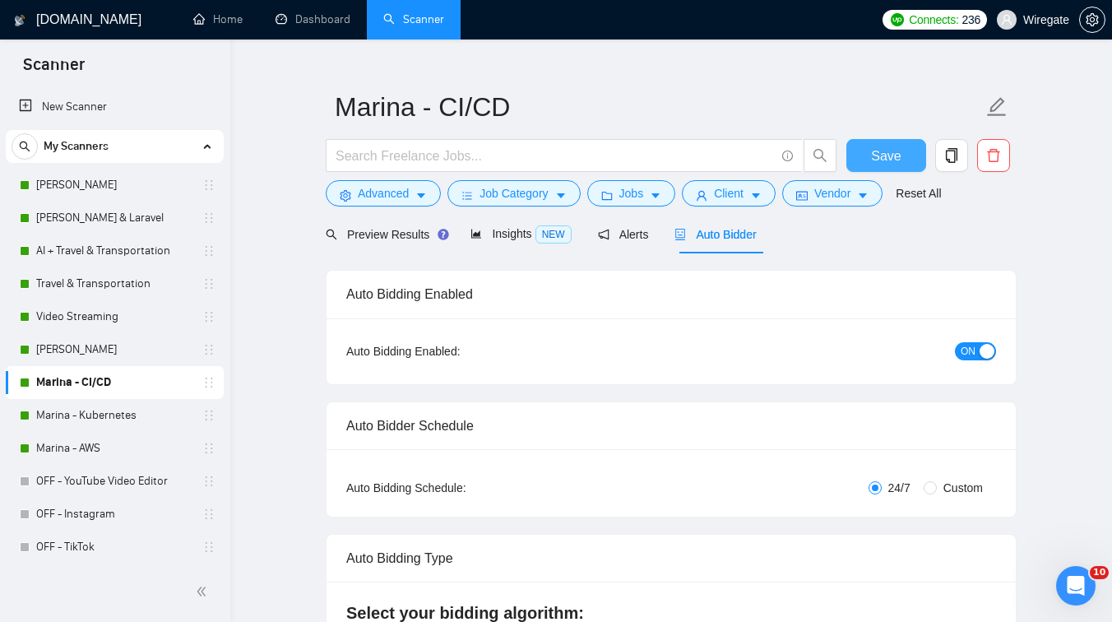
scroll to position [0, 0]
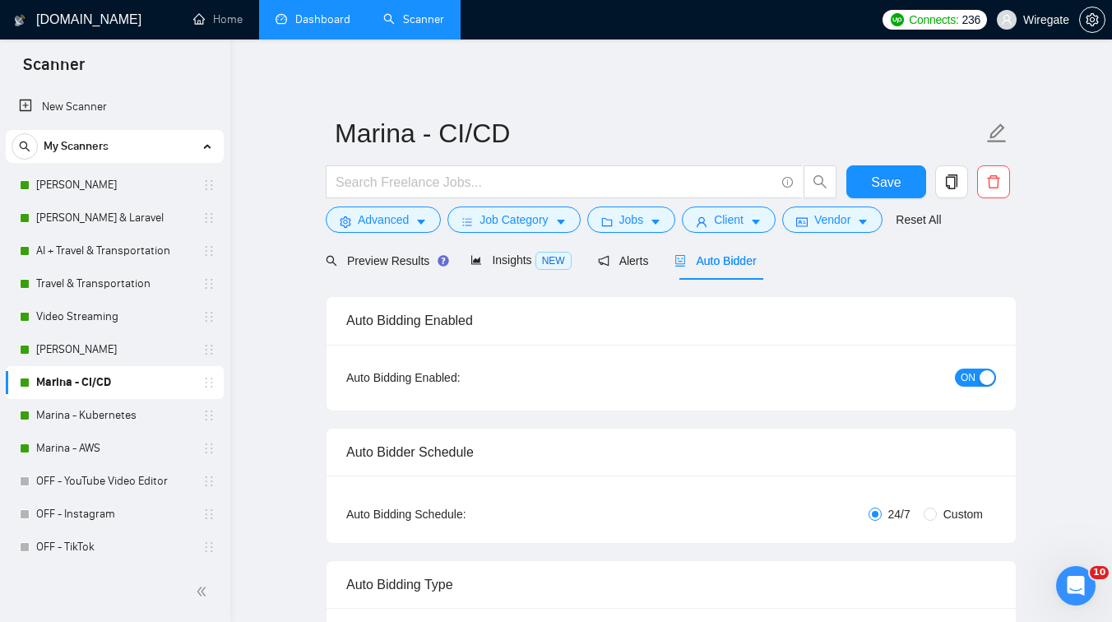
click at [312, 12] on link "Dashboard" at bounding box center [312, 19] width 75 height 14
